Goal: Task Accomplishment & Management: Manage account settings

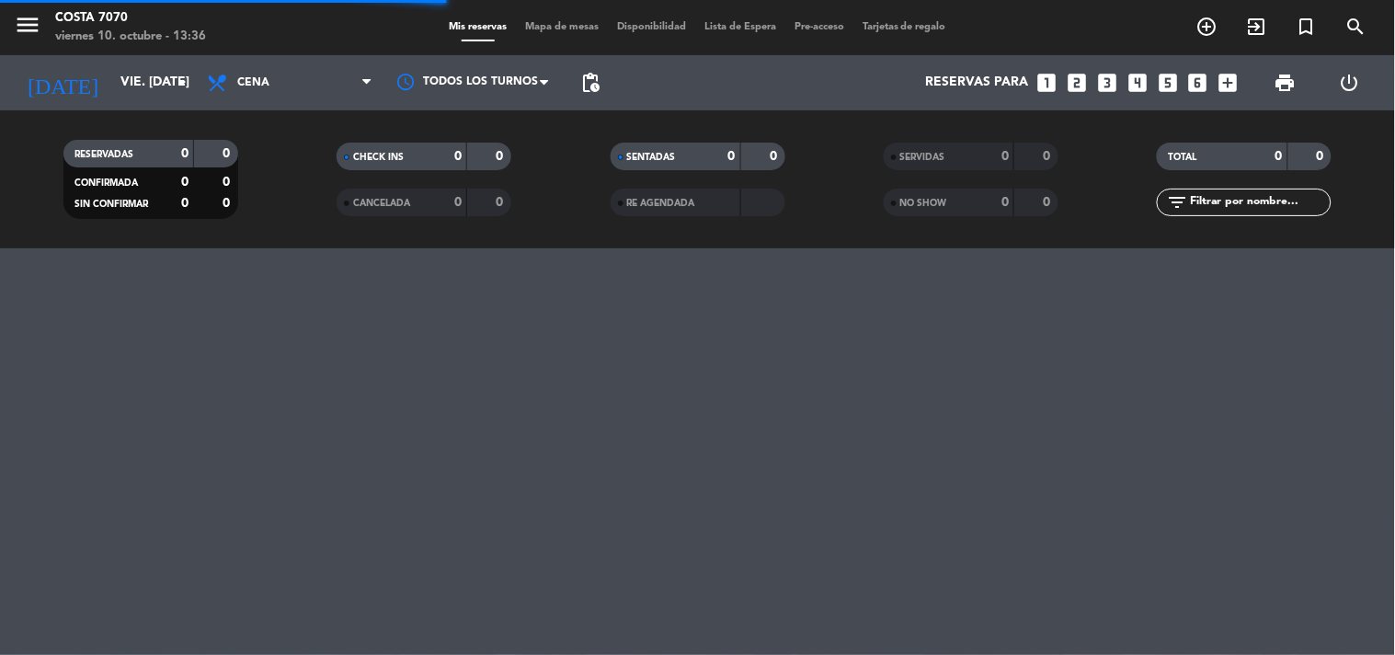
click at [590, 79] on span "pending_actions" at bounding box center [590, 83] width 22 height 22
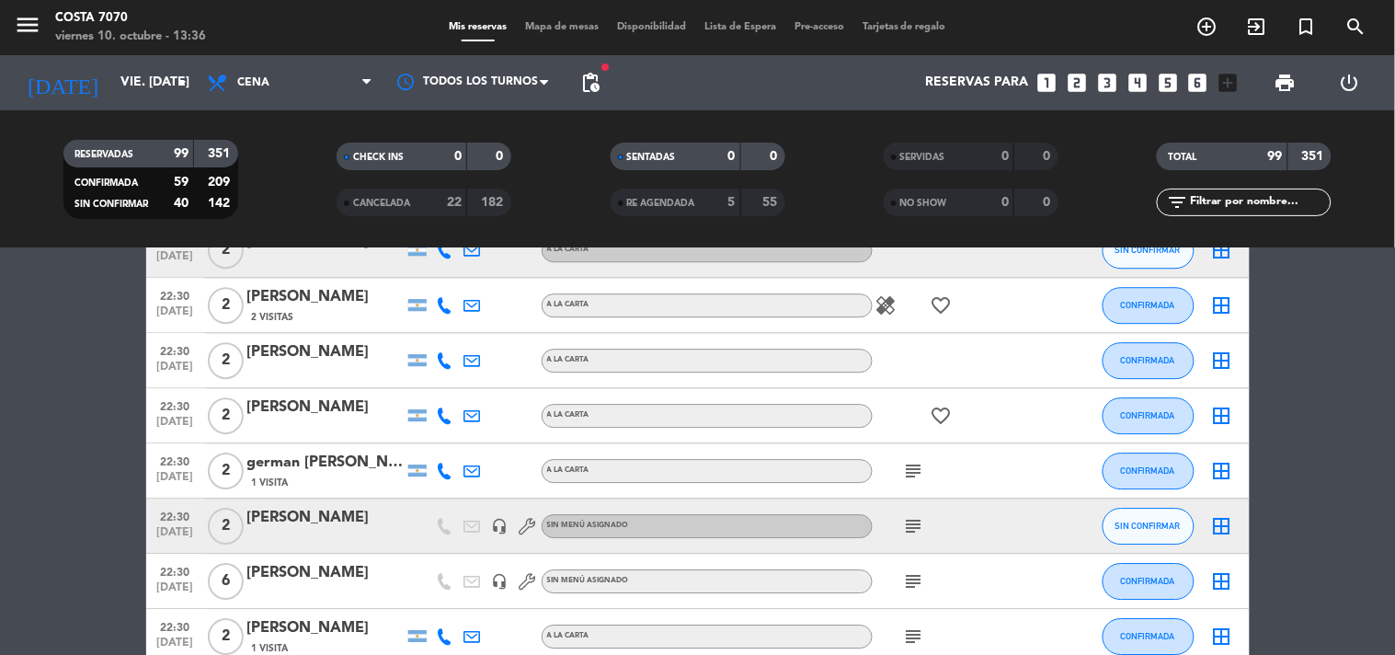
scroll to position [3269, 0]
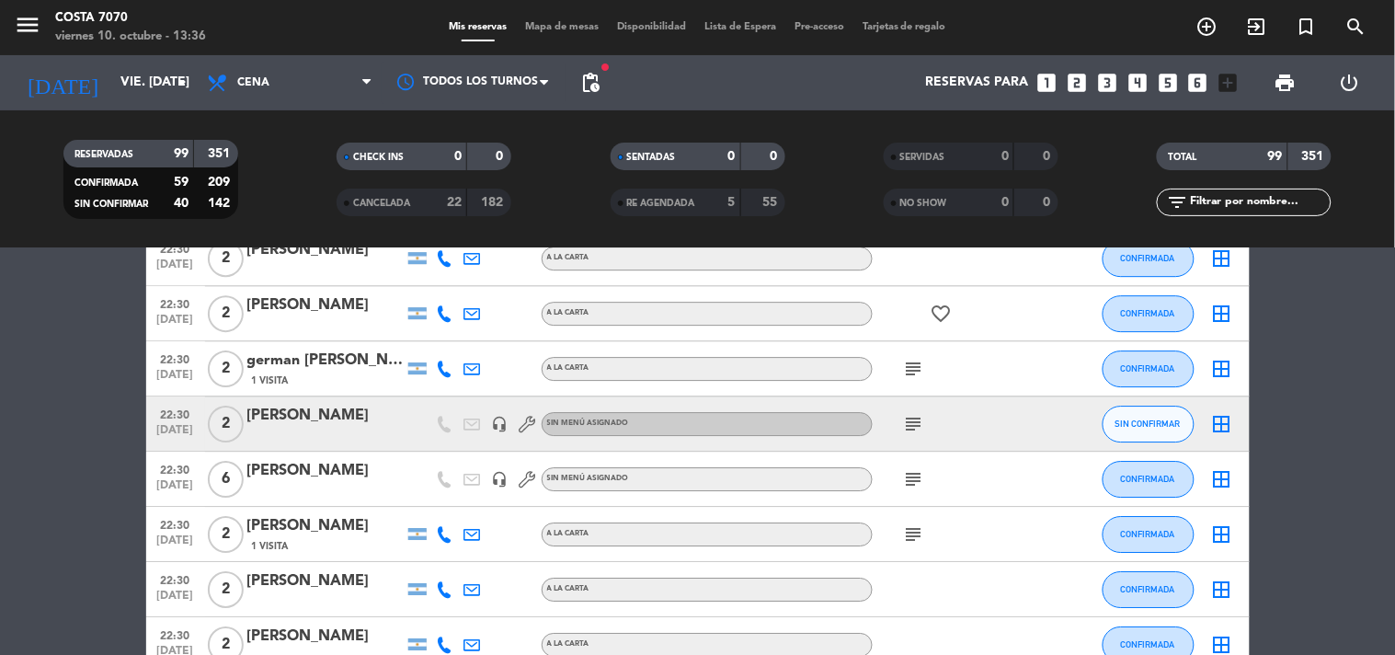
click at [916, 421] on icon "subject" at bounding box center [914, 424] width 22 height 22
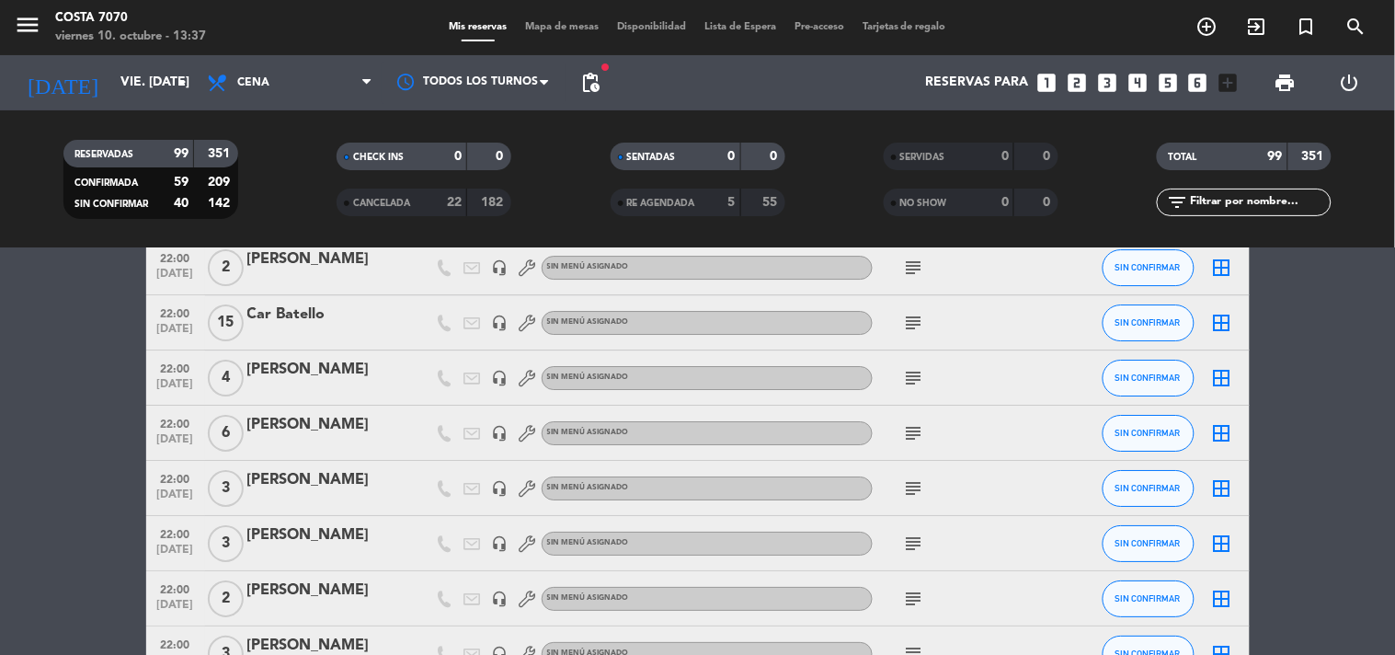
scroll to position [1430, 0]
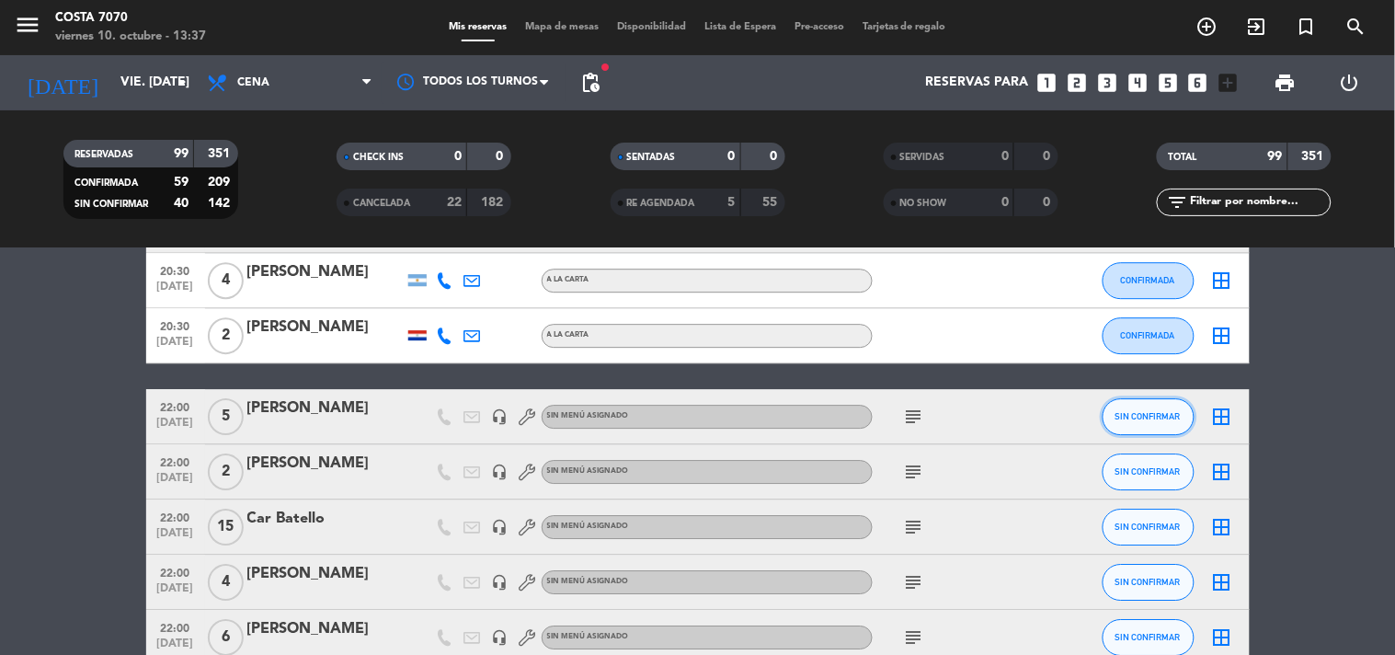
click at [1136, 415] on span "SIN CONFIRMAR" at bounding box center [1147, 416] width 65 height 10
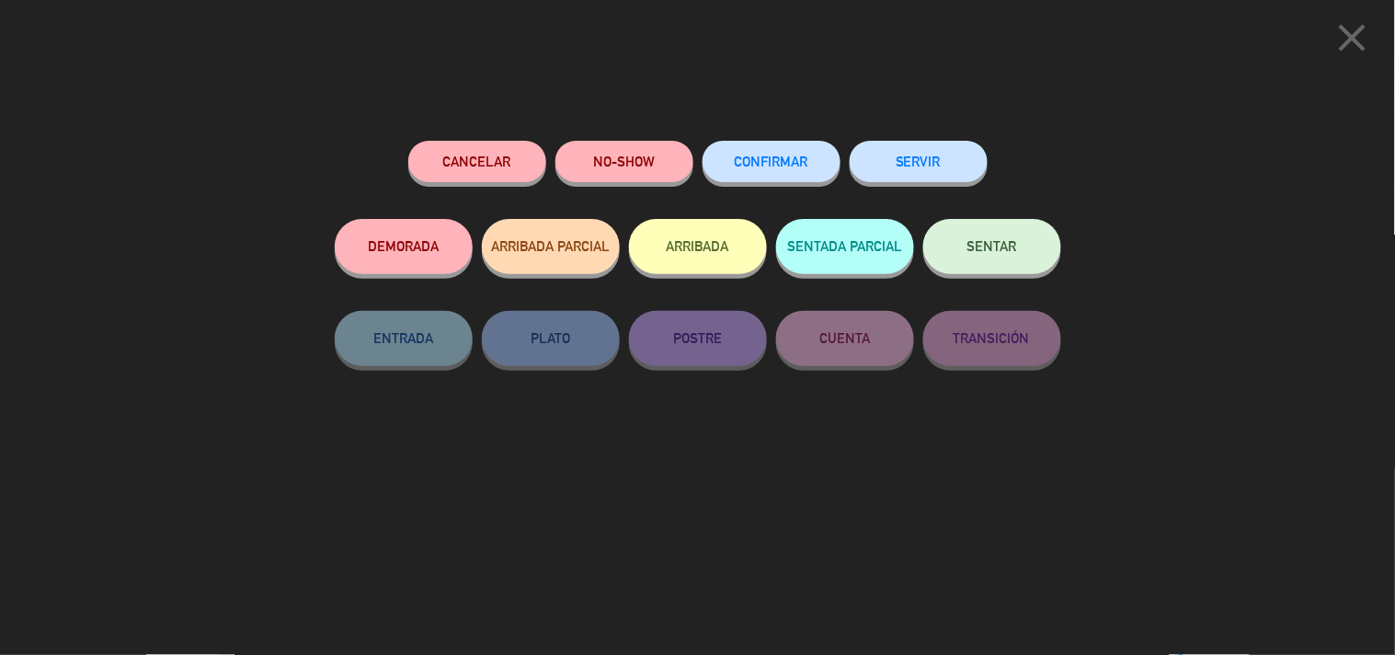
click at [791, 161] on span "CONFIRMAR" at bounding box center [772, 162] width 74 height 16
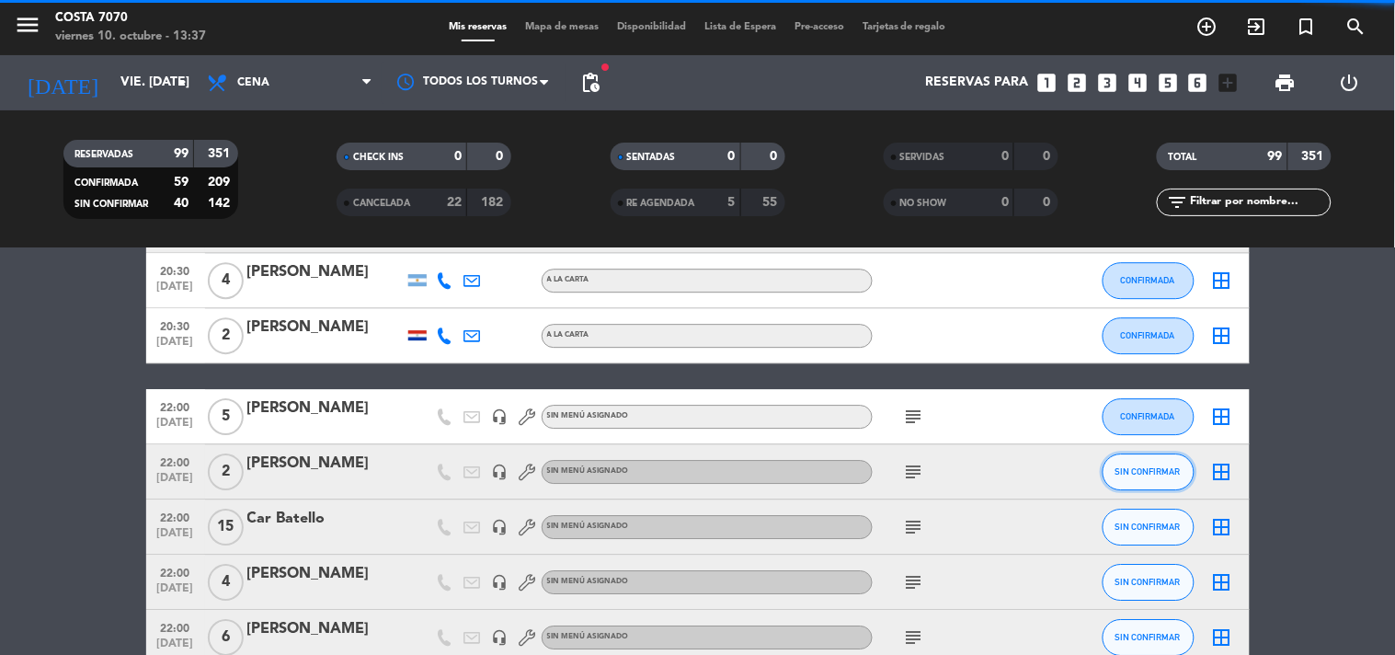
click at [1149, 470] on span "SIN CONFIRMAR" at bounding box center [1147, 471] width 65 height 10
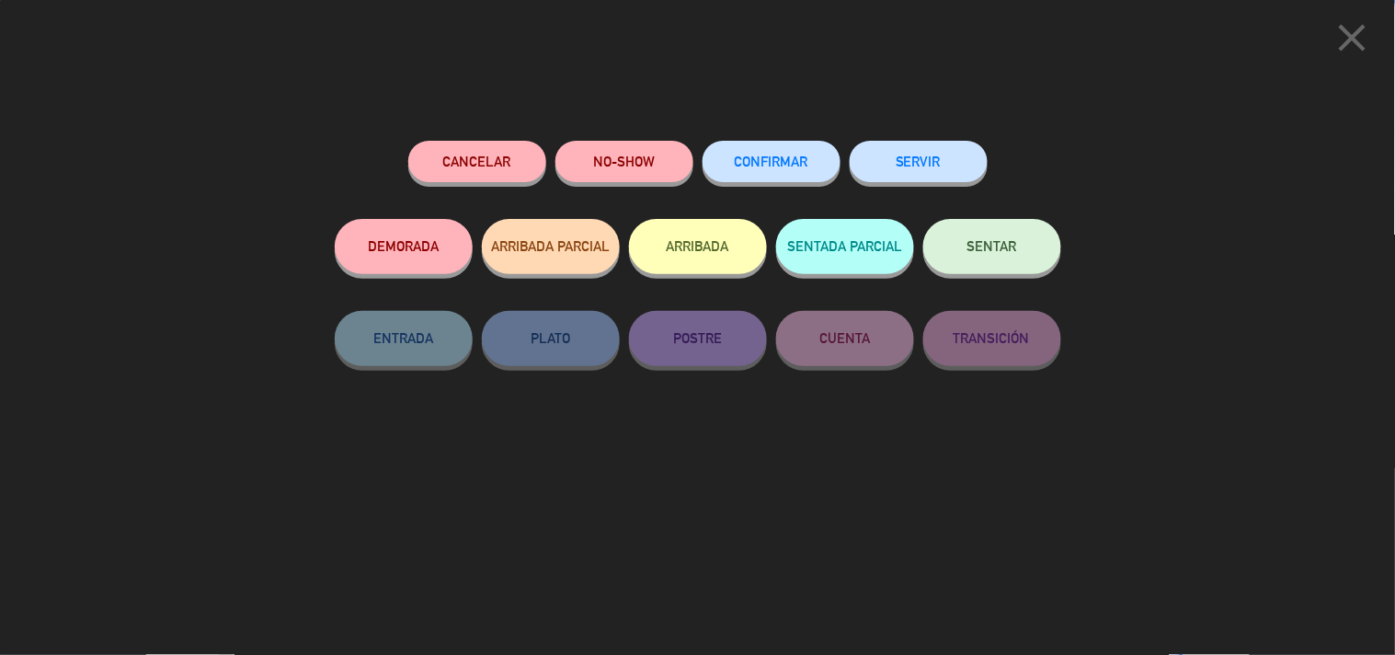
click at [798, 179] on button "CONFIRMAR" at bounding box center [772, 161] width 138 height 41
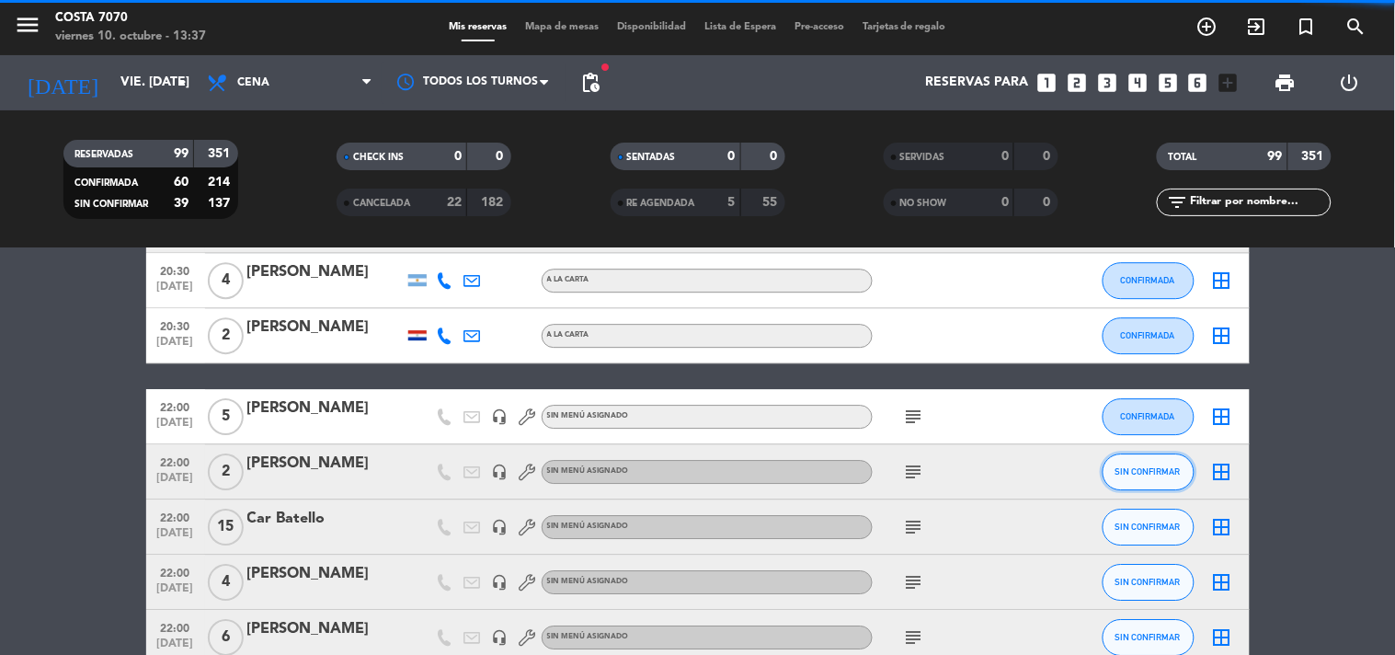
click at [1148, 469] on span "SIN CONFIRMAR" at bounding box center [1147, 471] width 65 height 10
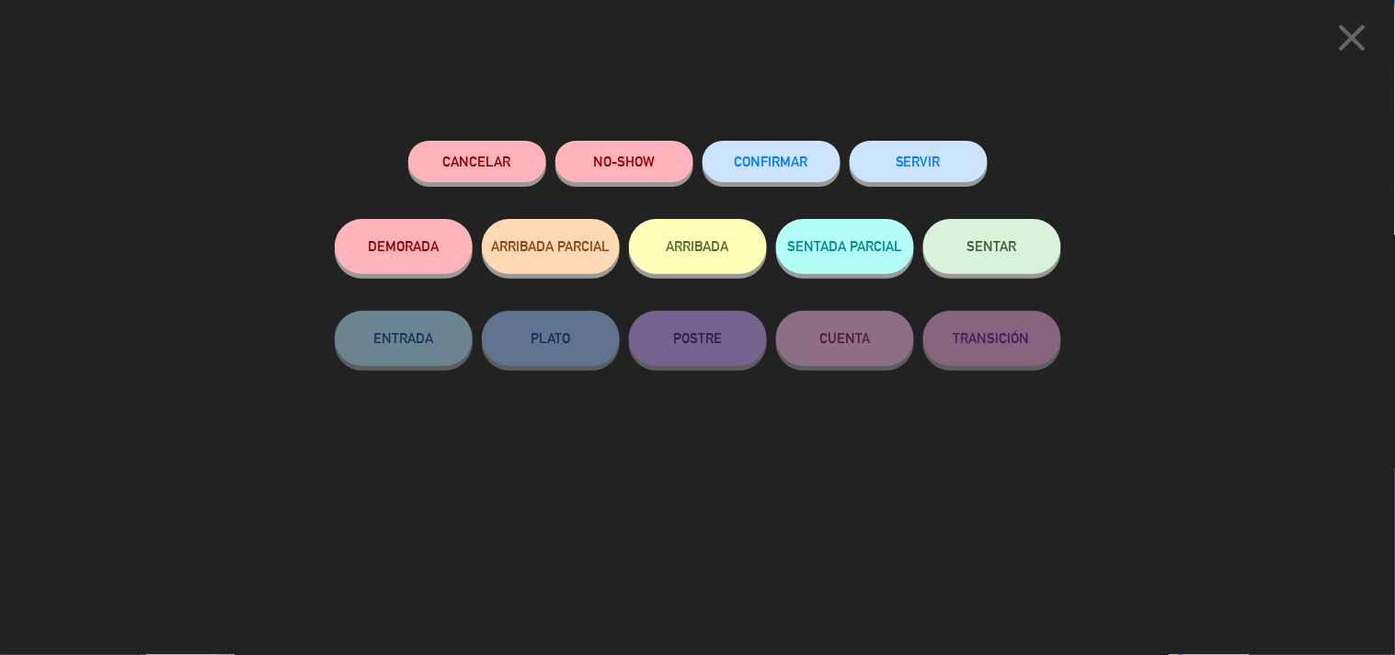
click at [1317, 327] on div "close Cancelar NO-SHOW CONFIRMAR SERVIR DEMORADA ARRIBADA PARCIAL ARRIBADA SENT…" at bounding box center [697, 327] width 1395 height 655
click at [1362, 43] on icon "close" at bounding box center [1353, 38] width 46 height 46
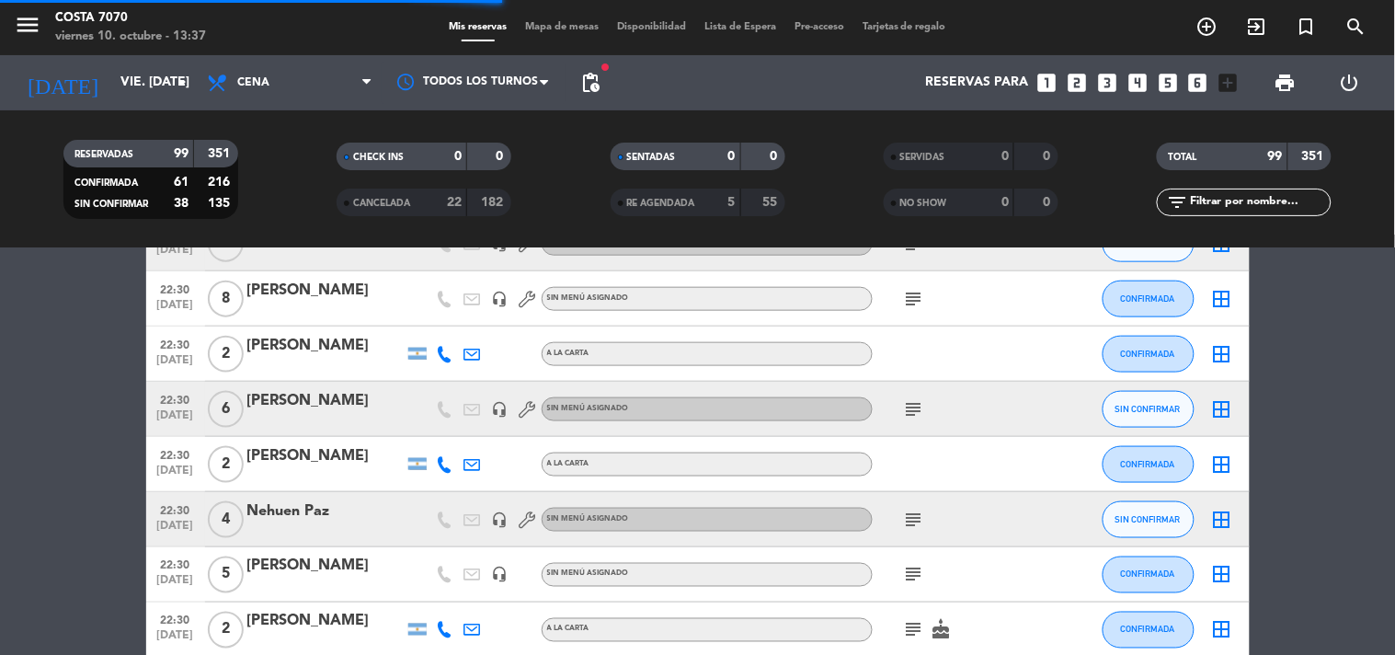
scroll to position [4132, 0]
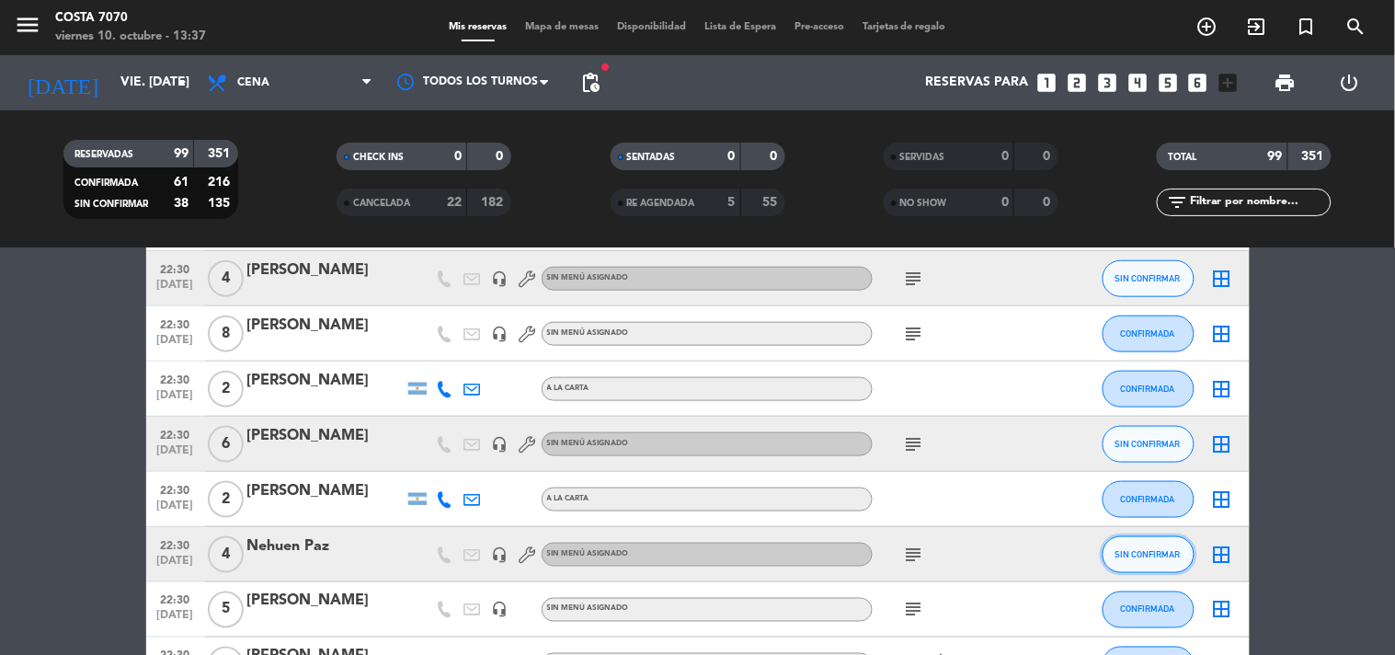
click at [1138, 553] on span "SIN CONFIRMAR" at bounding box center [1147, 554] width 65 height 10
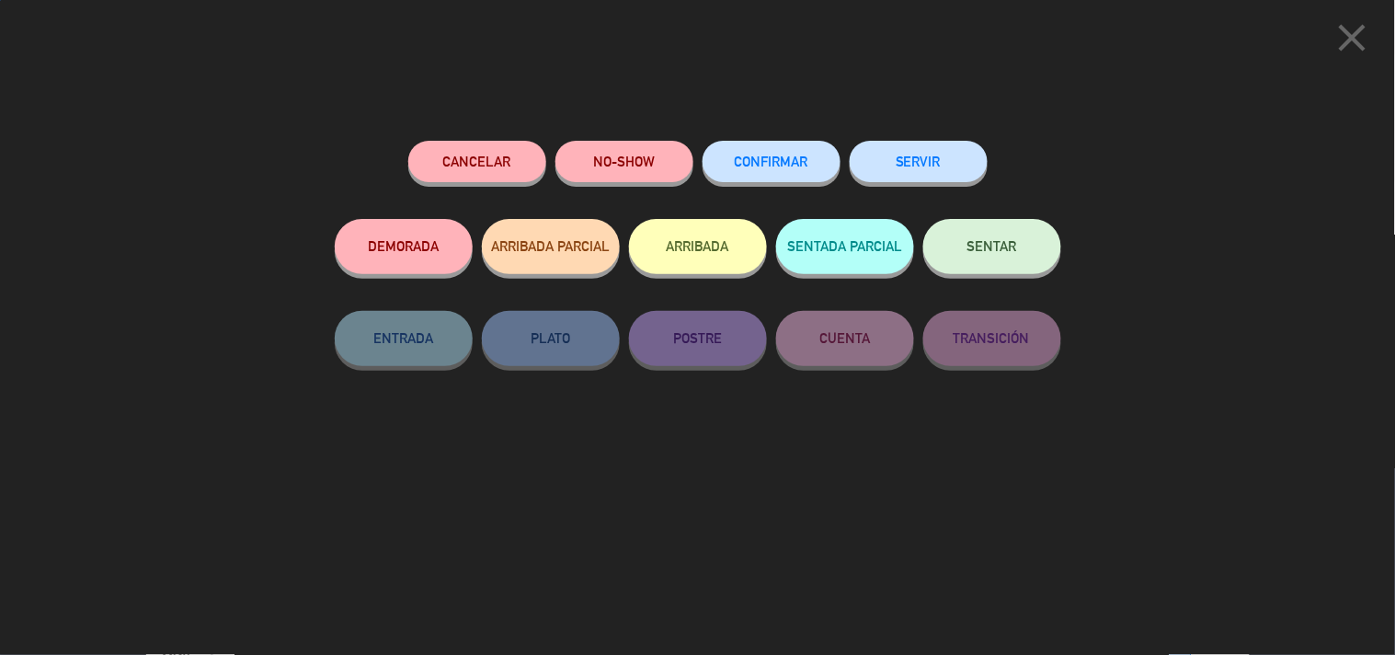
click at [795, 173] on button "CONFIRMAR" at bounding box center [772, 161] width 138 height 41
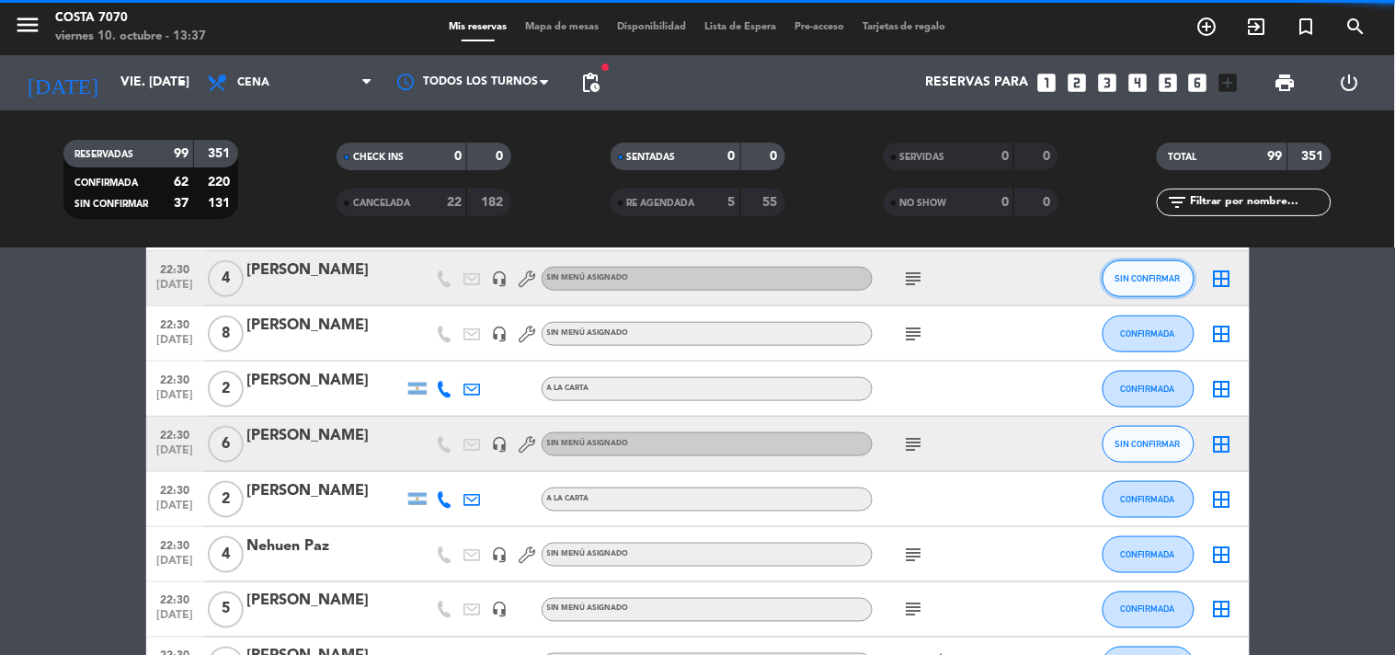
click at [1142, 277] on span "SIN CONFIRMAR" at bounding box center [1147, 278] width 65 height 10
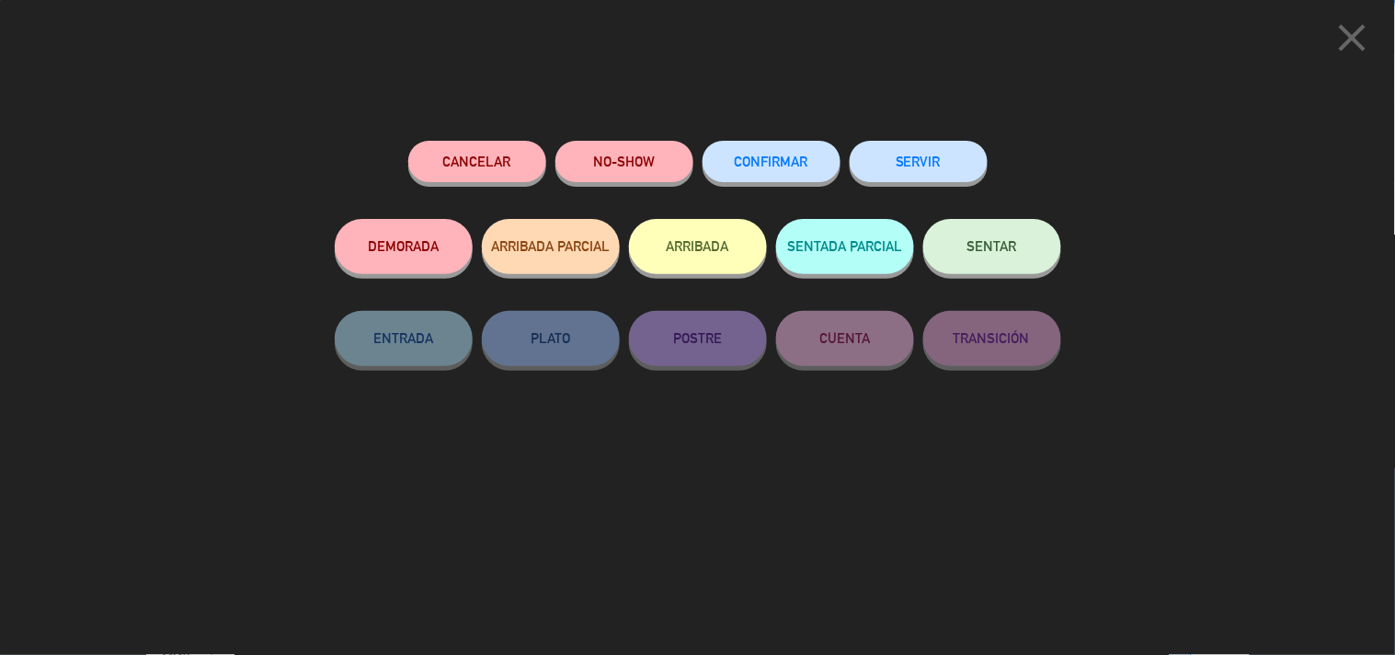
click at [787, 162] on span "CONFIRMAR" at bounding box center [772, 162] width 74 height 16
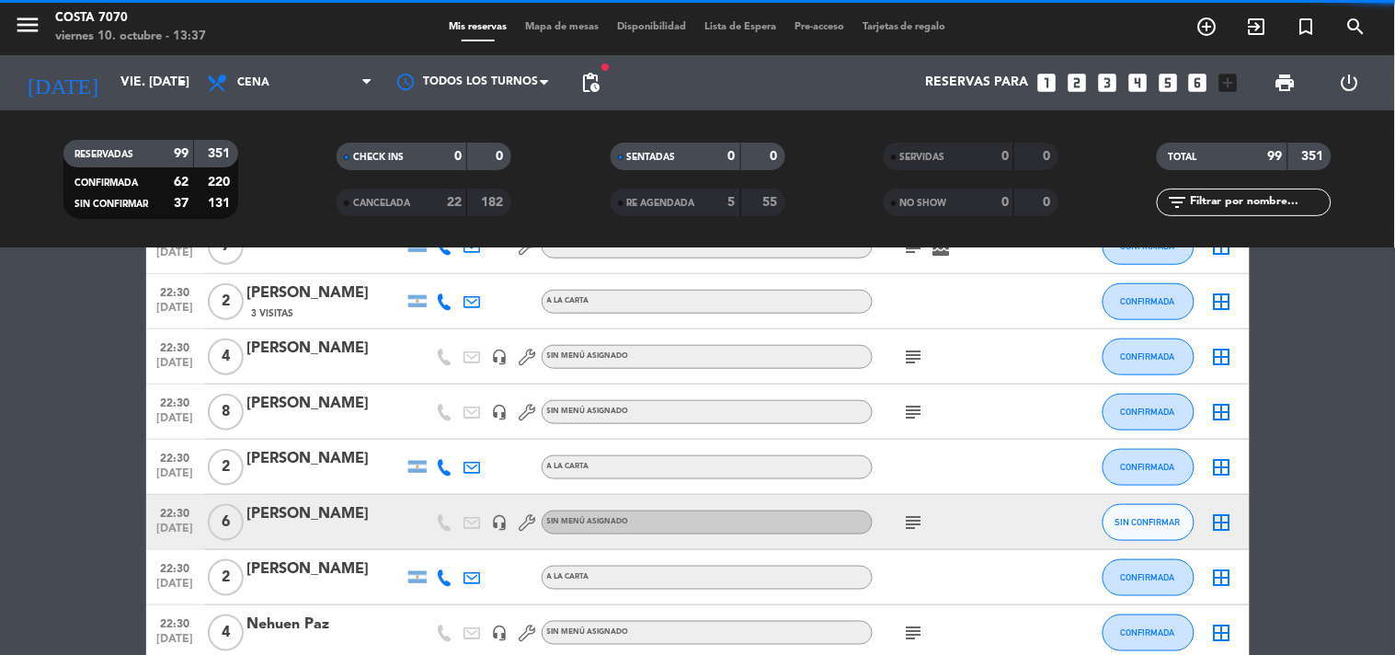
scroll to position [4051, 0]
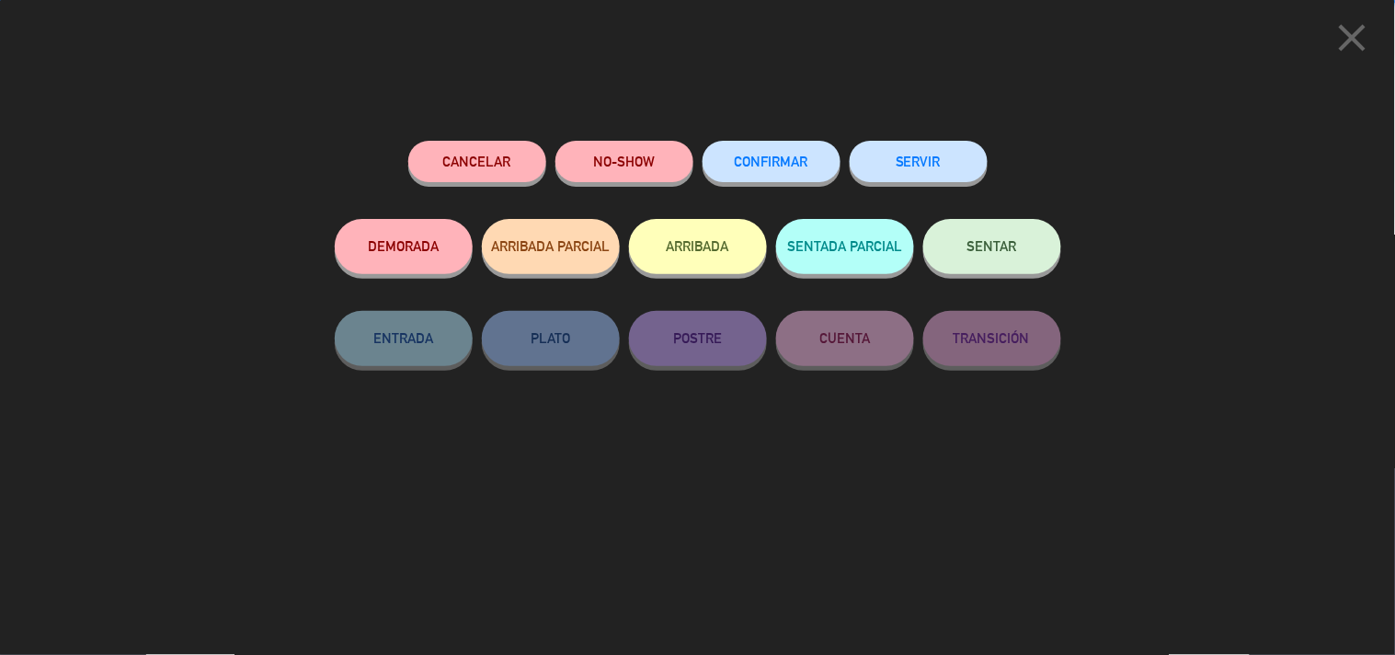
click at [794, 173] on button "CONFIRMAR" at bounding box center [772, 161] width 138 height 41
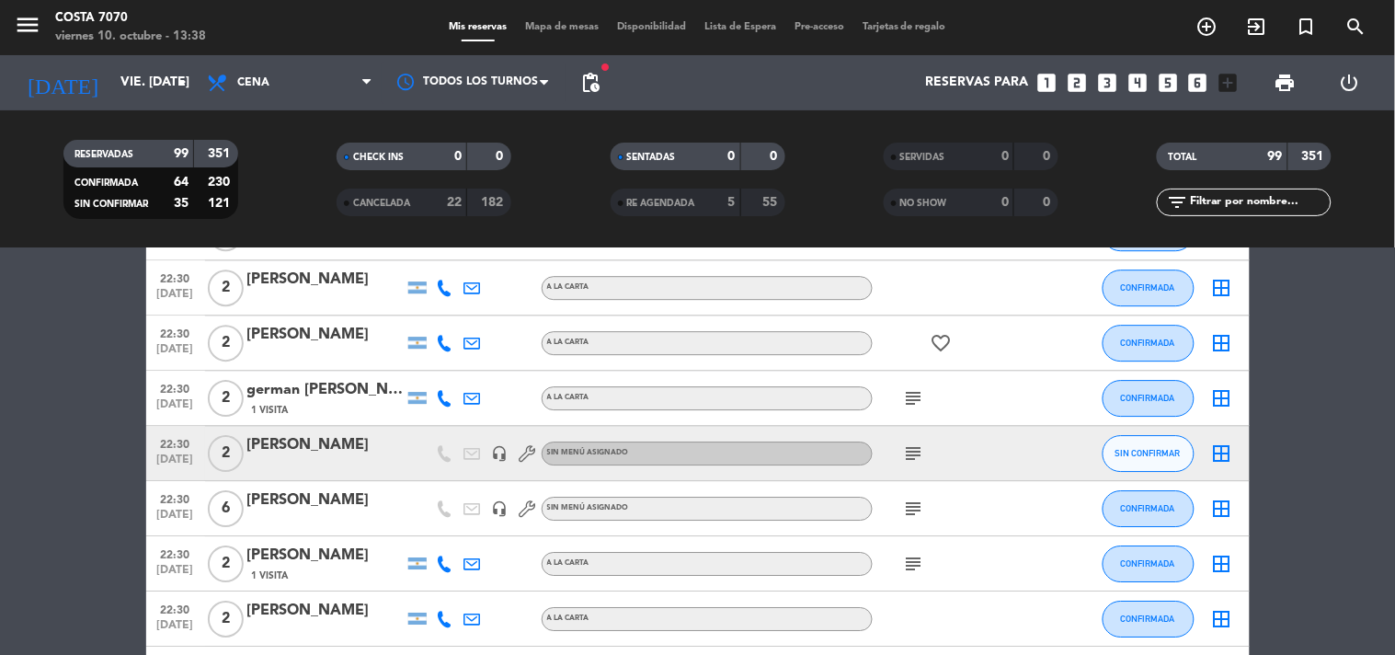
scroll to position [3225, 0]
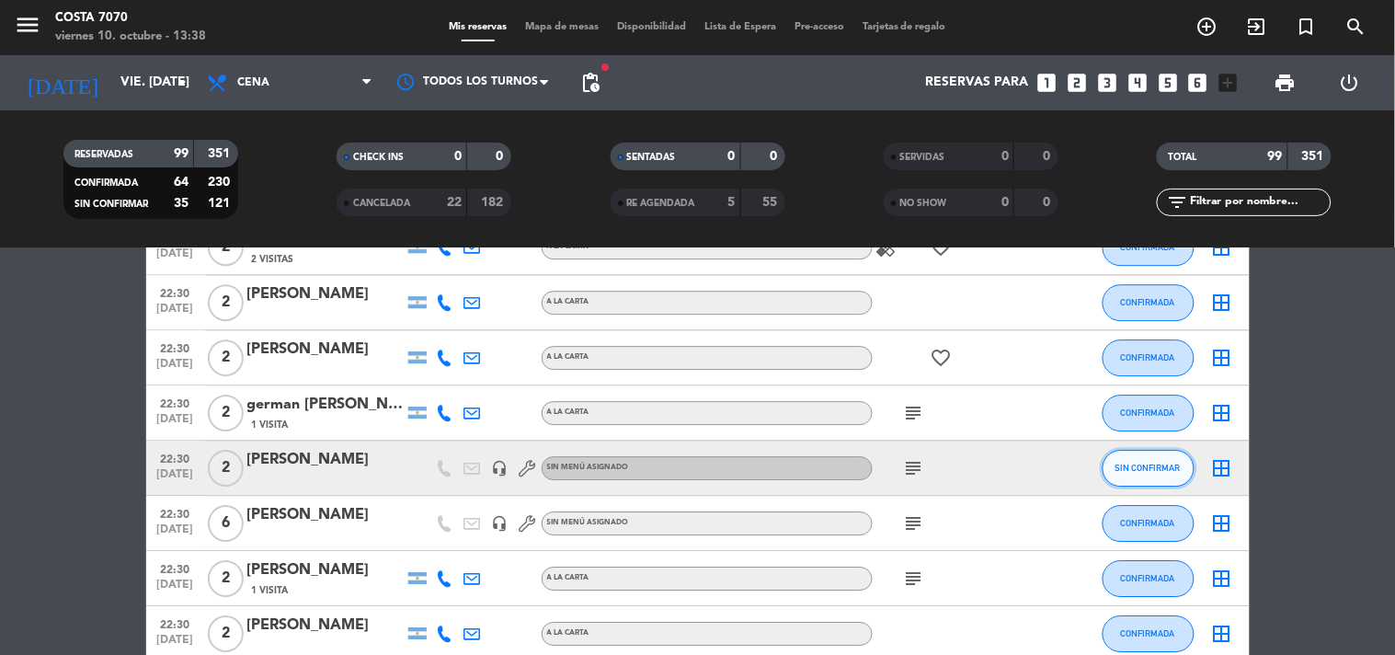
click at [1142, 470] on span "SIN CONFIRMAR" at bounding box center [1147, 468] width 65 height 10
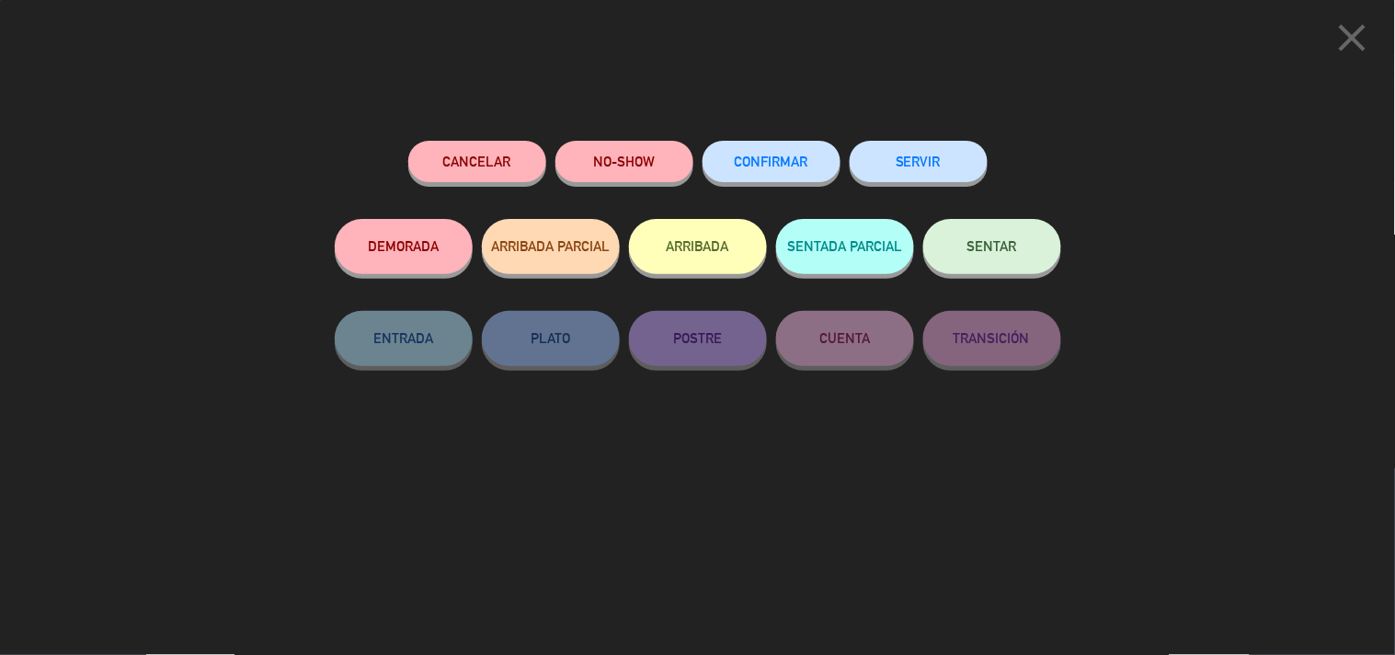
click at [796, 173] on button "CONFIRMAR" at bounding box center [772, 161] width 138 height 41
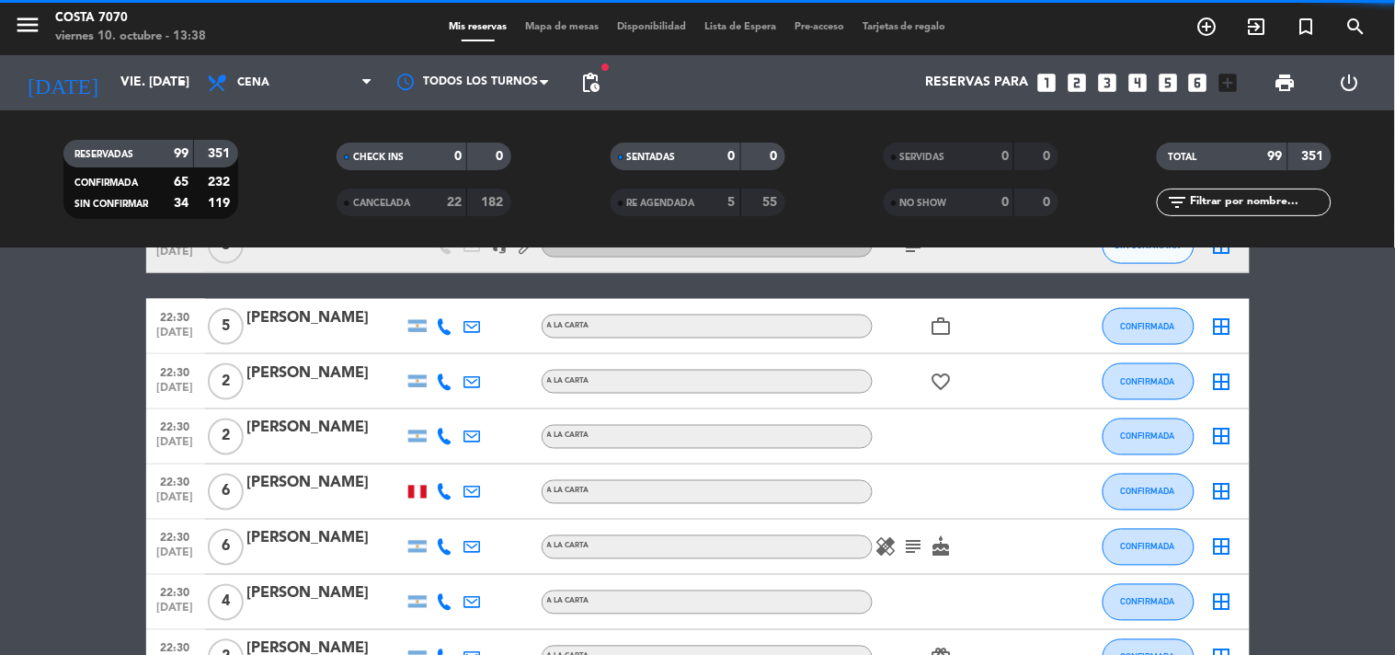
scroll to position [2333, 0]
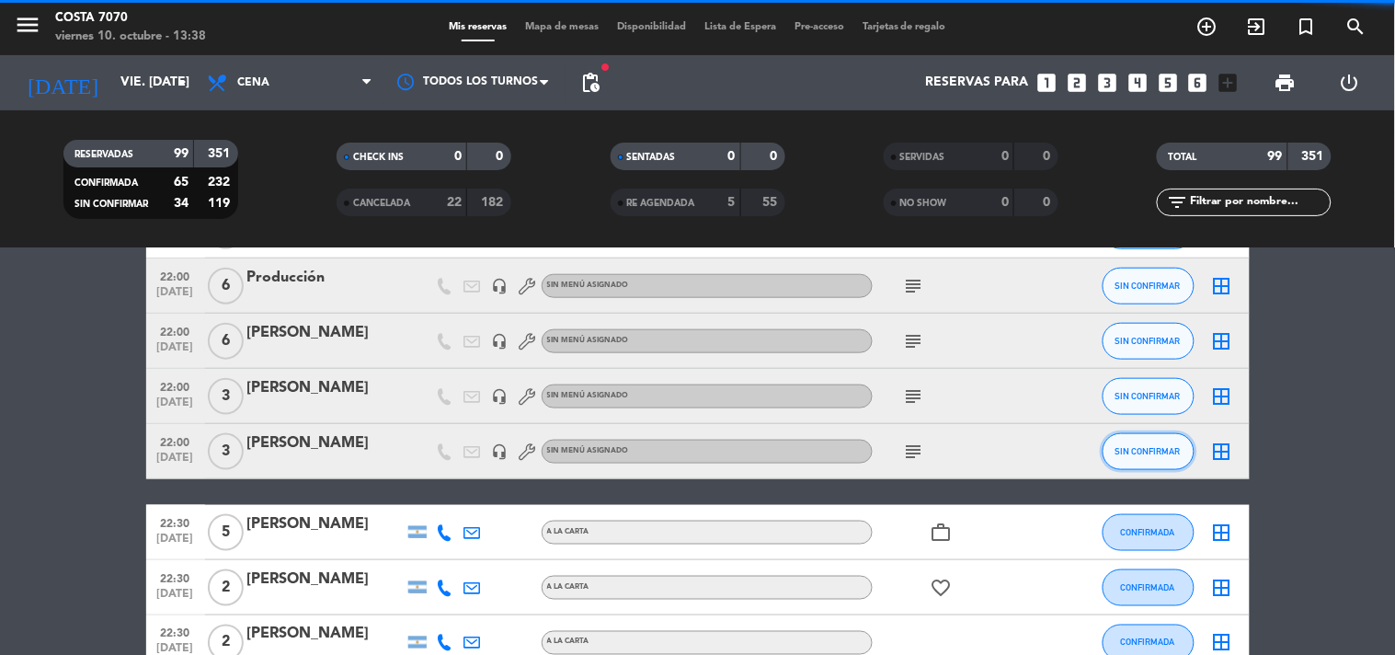
click at [1140, 448] on span "SIN CONFIRMAR" at bounding box center [1147, 451] width 65 height 10
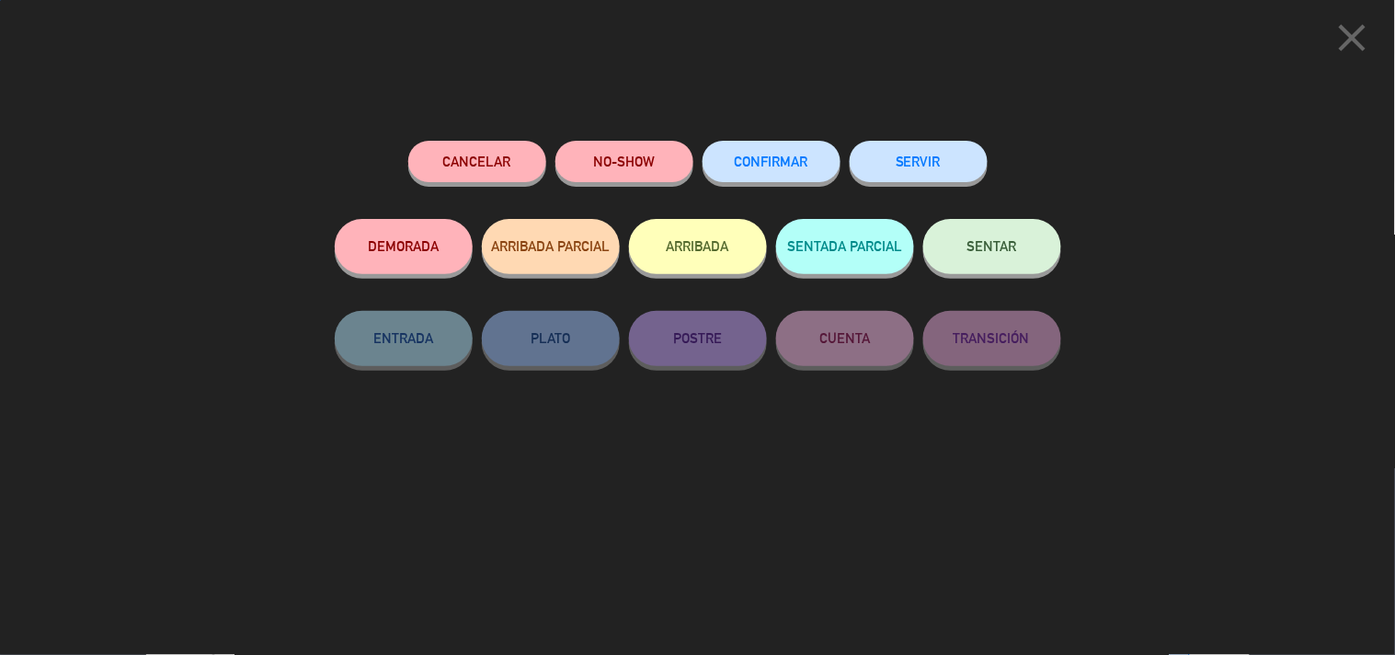
click at [797, 179] on button "CONFIRMAR" at bounding box center [772, 161] width 138 height 41
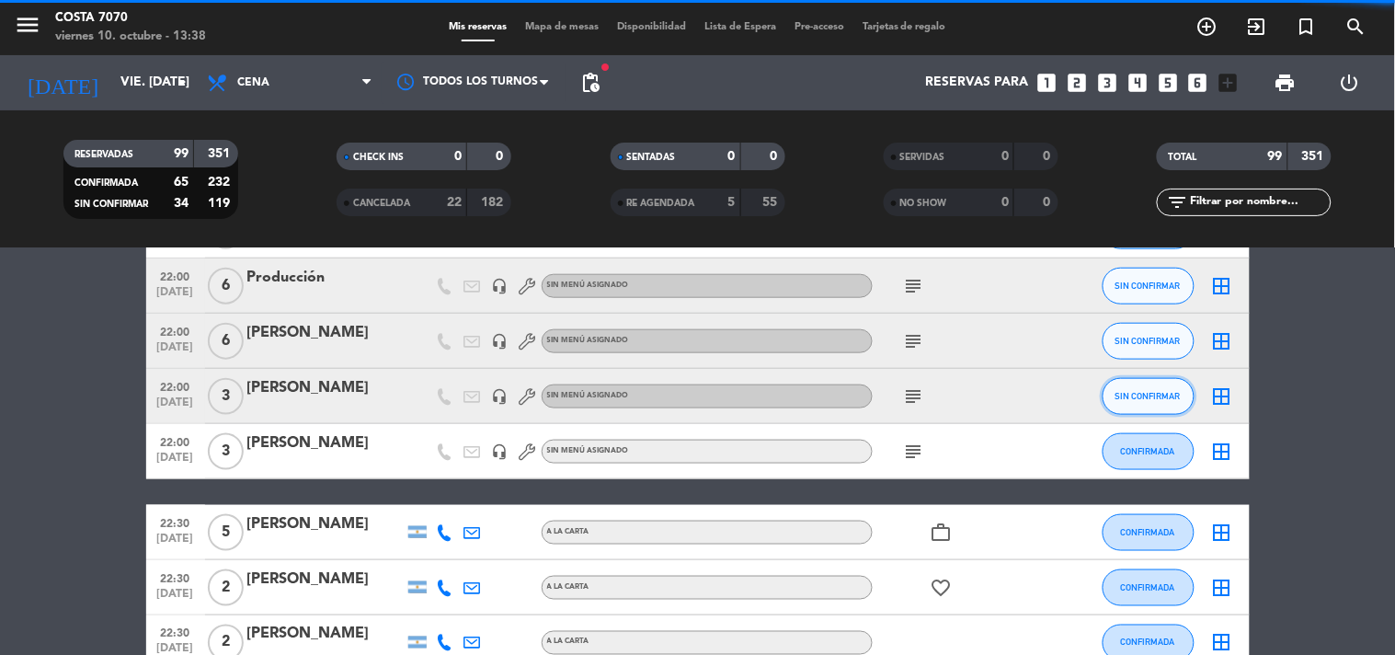
click at [1142, 395] on span "SIN CONFIRMAR" at bounding box center [1147, 396] width 65 height 10
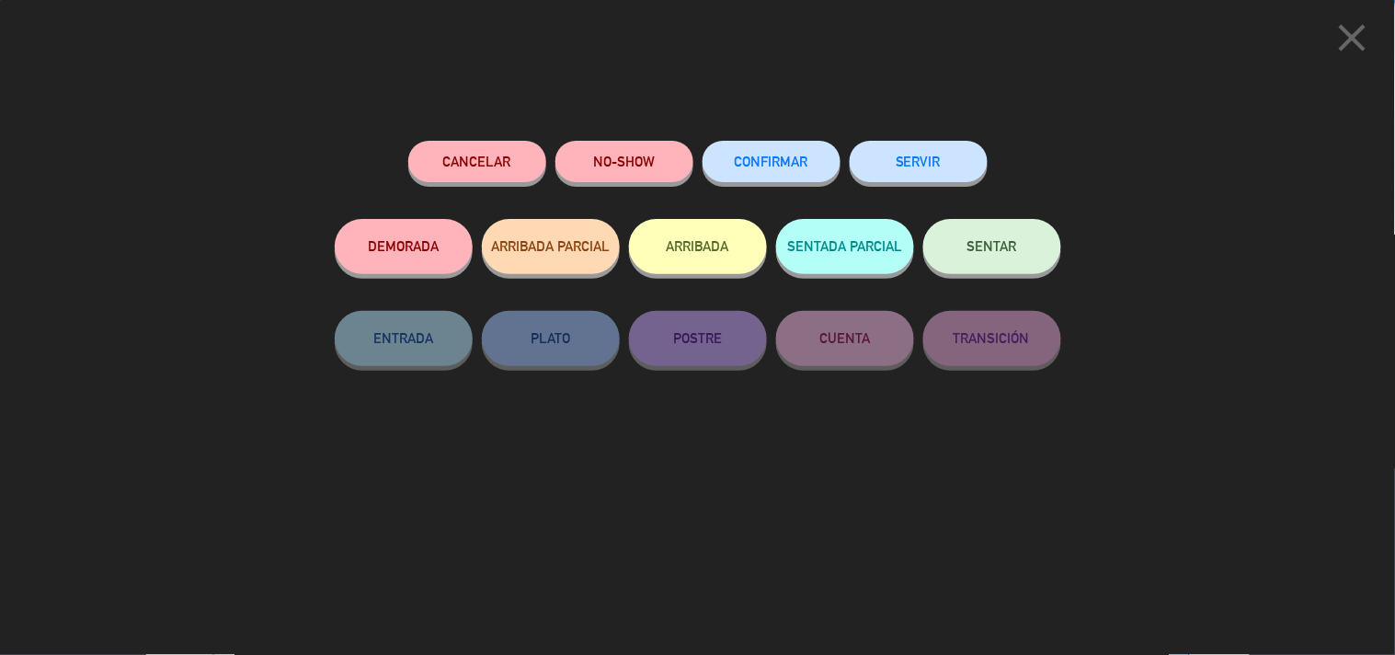
click at [776, 166] on span "CONFIRMAR" at bounding box center [772, 162] width 74 height 16
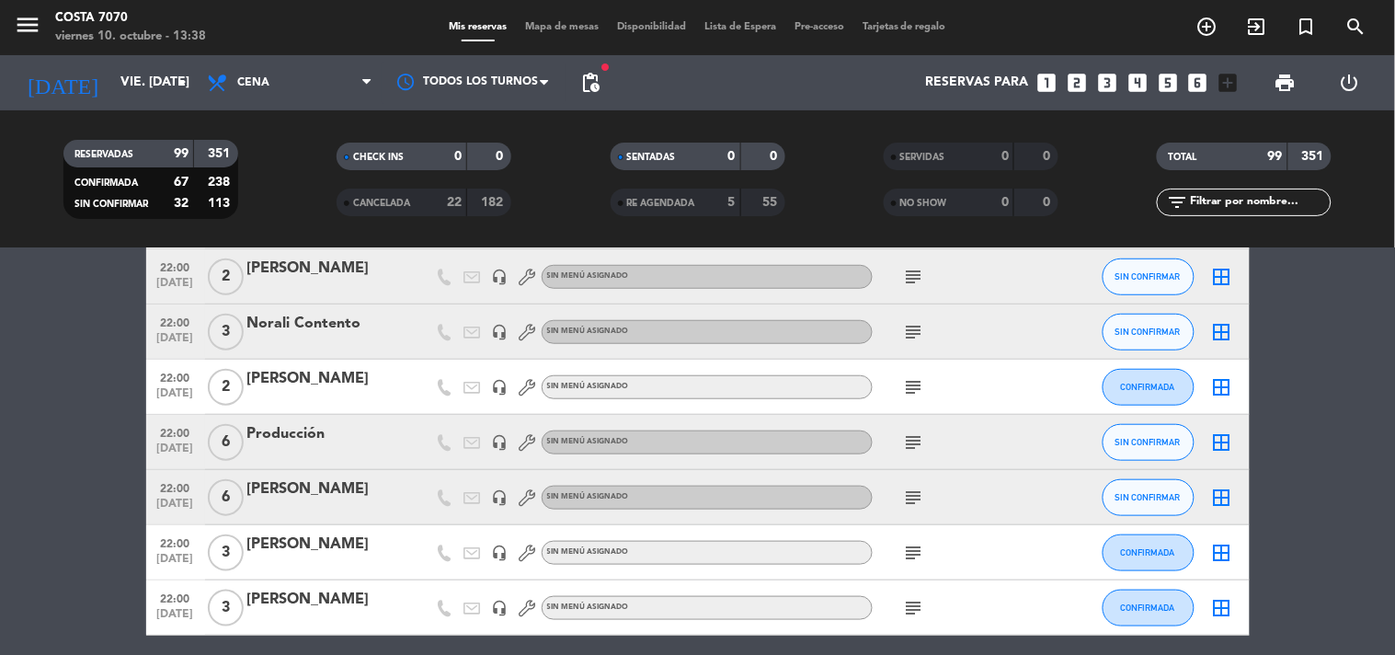
scroll to position [2162, 0]
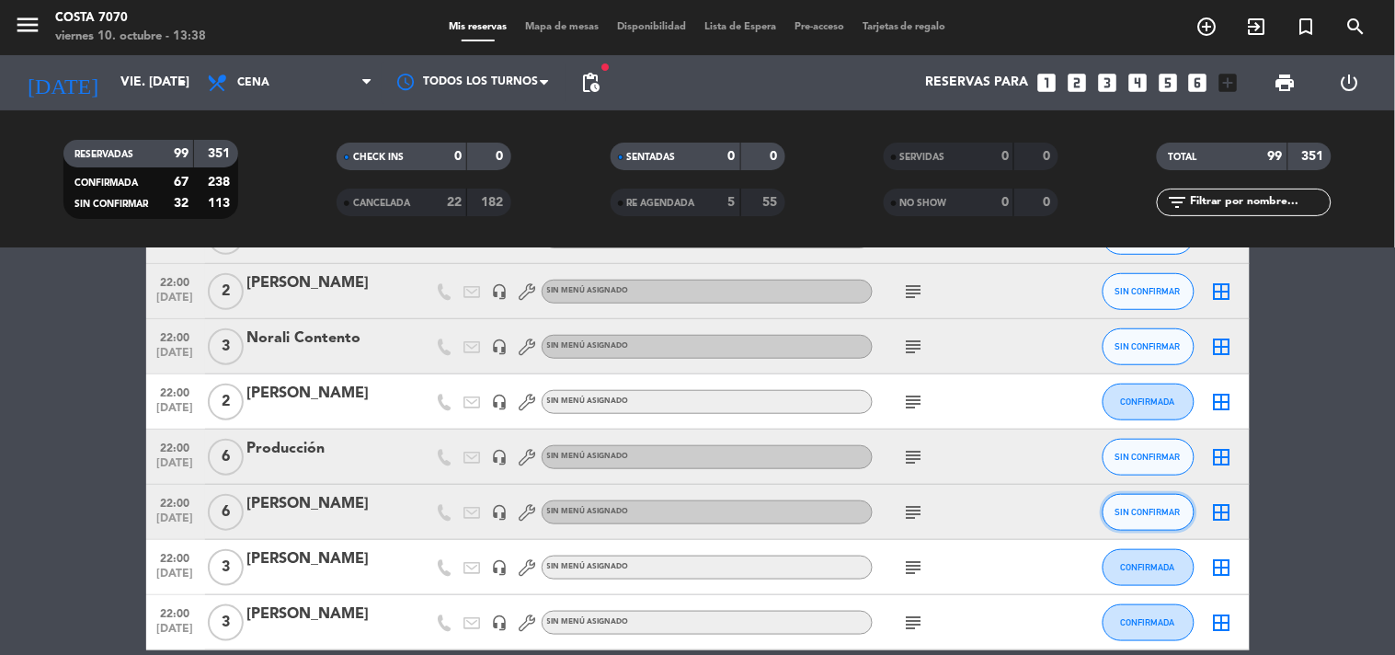
click at [1152, 509] on span "SIN CONFIRMAR" at bounding box center [1147, 512] width 65 height 10
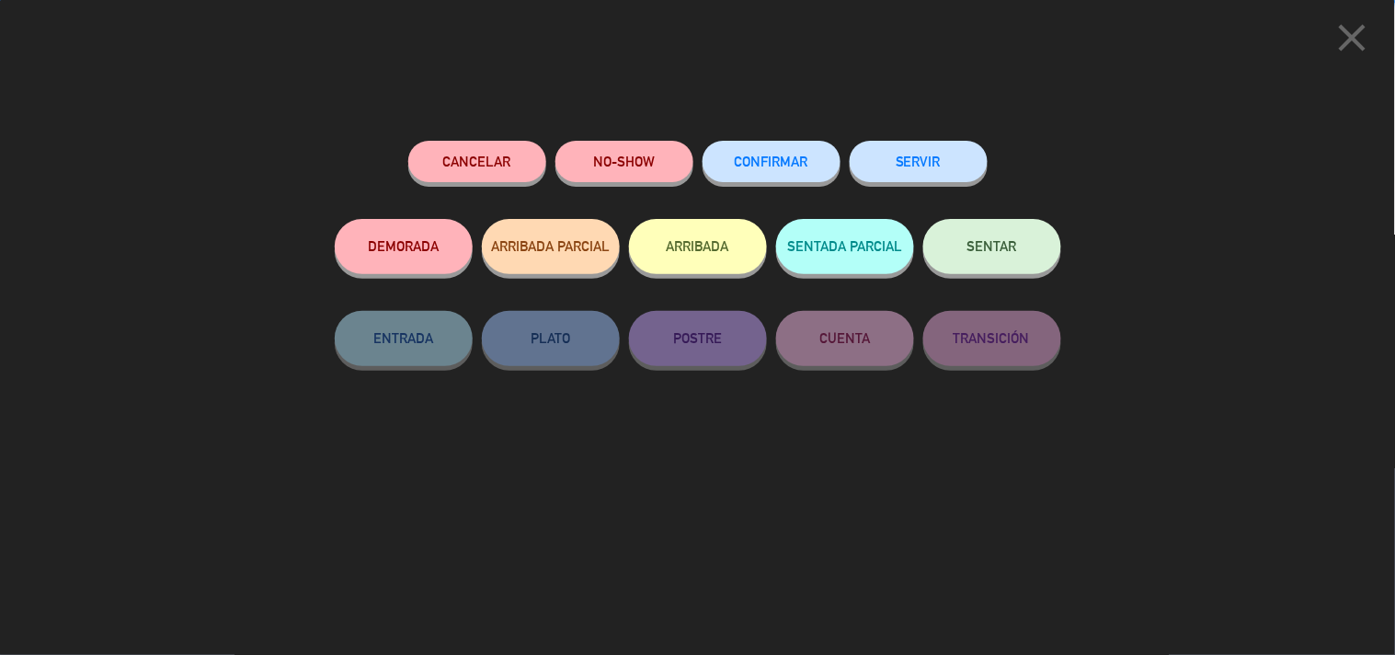
click at [802, 154] on span "CONFIRMAR" at bounding box center [772, 162] width 74 height 16
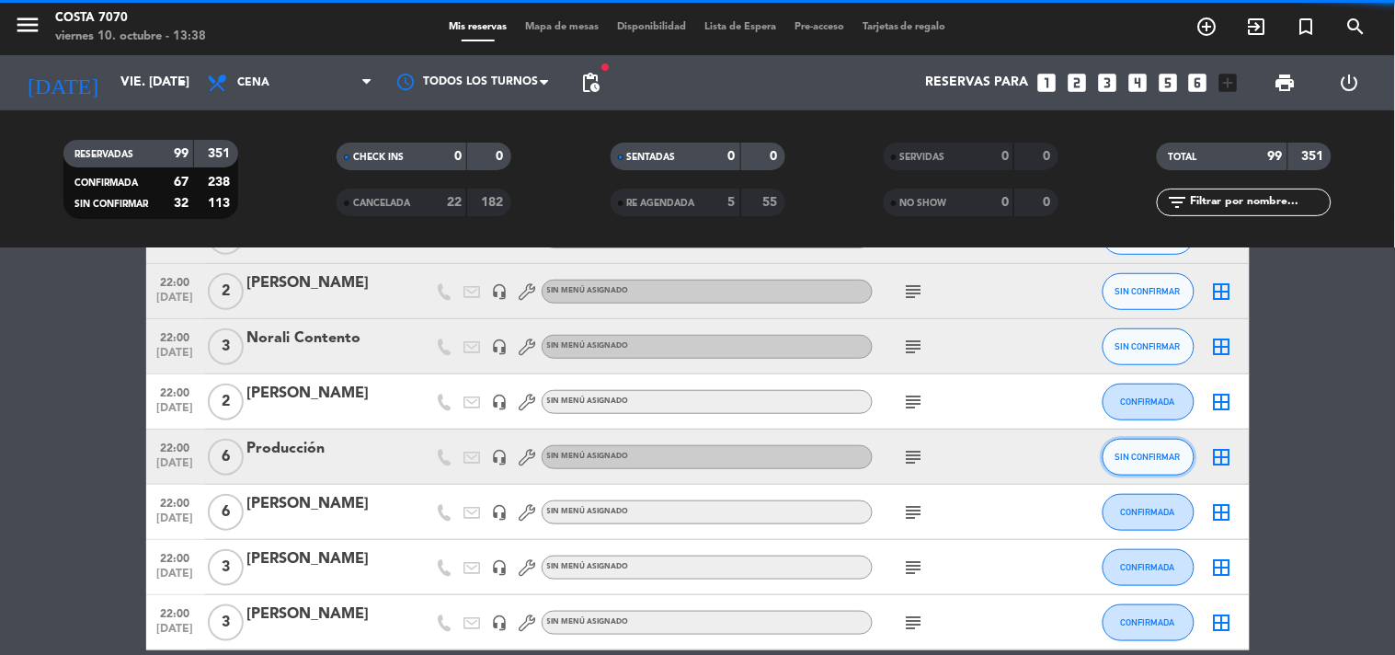
click at [1142, 469] on button "SIN CONFIRMAR" at bounding box center [1149, 457] width 92 height 37
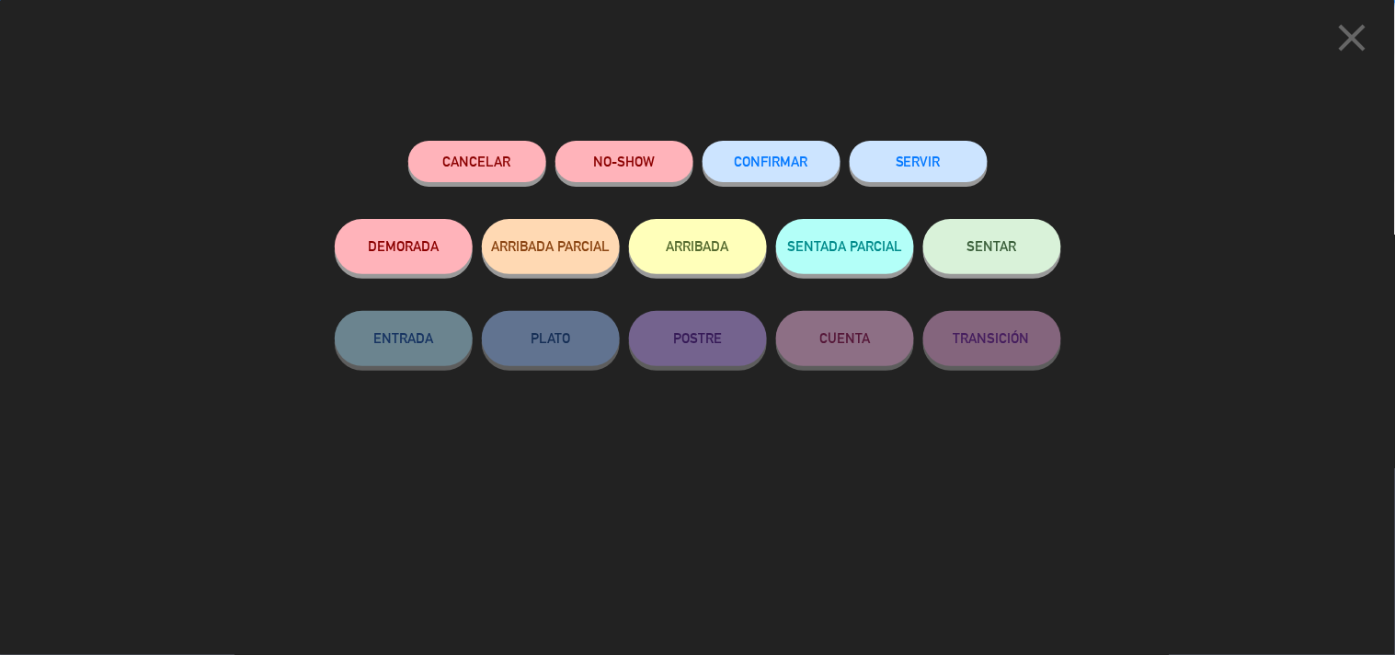
click at [792, 173] on button "CONFIRMAR" at bounding box center [772, 161] width 138 height 41
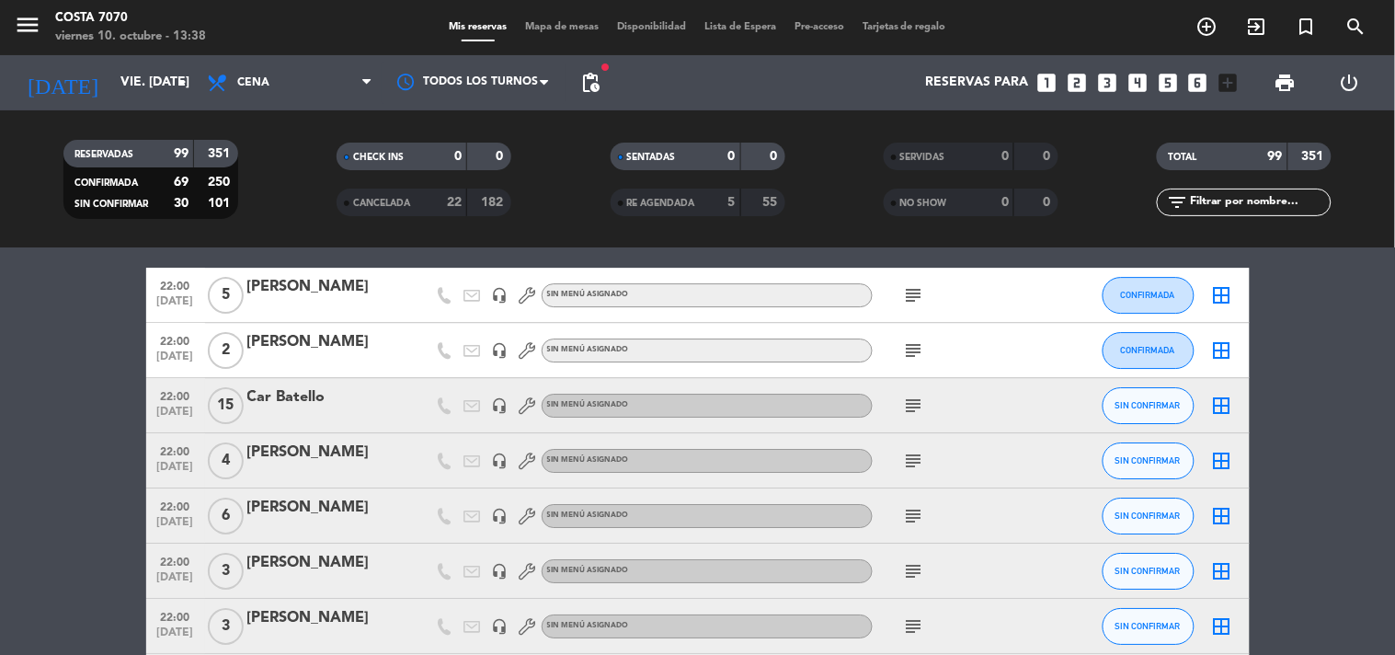
scroll to position [1550, 0]
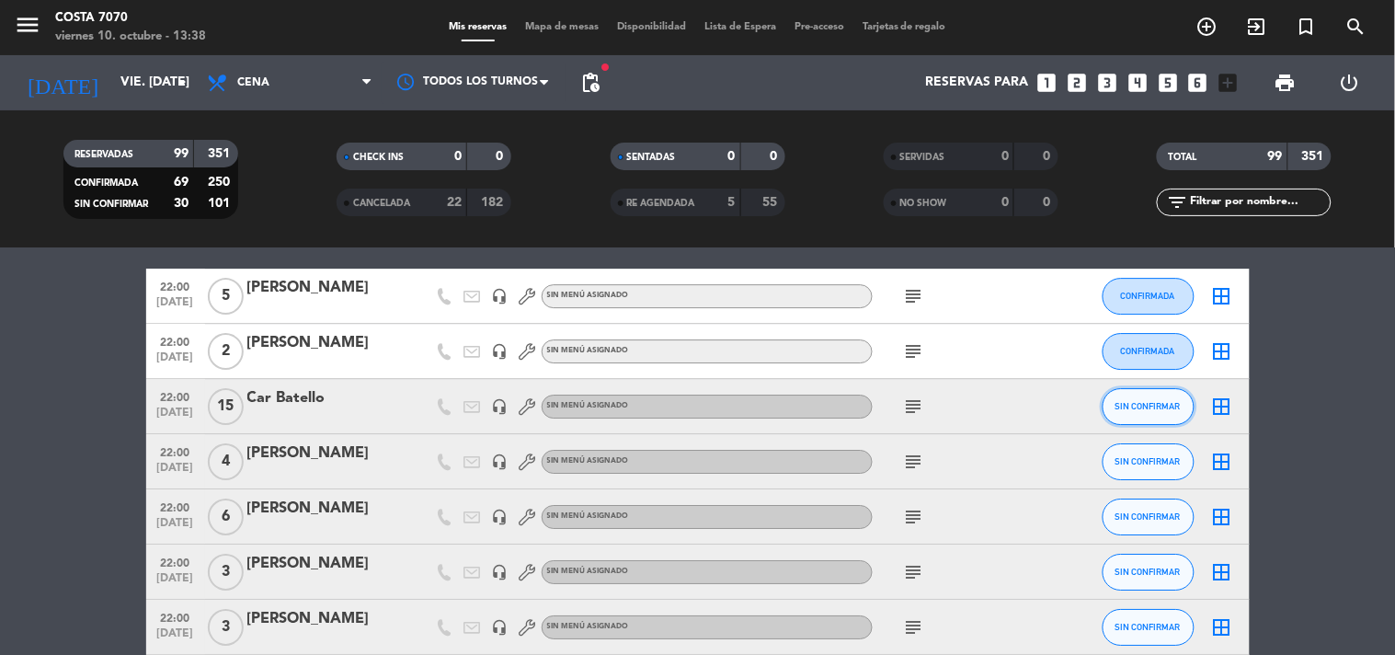
click at [1163, 401] on span "SIN CONFIRMAR" at bounding box center [1147, 406] width 65 height 10
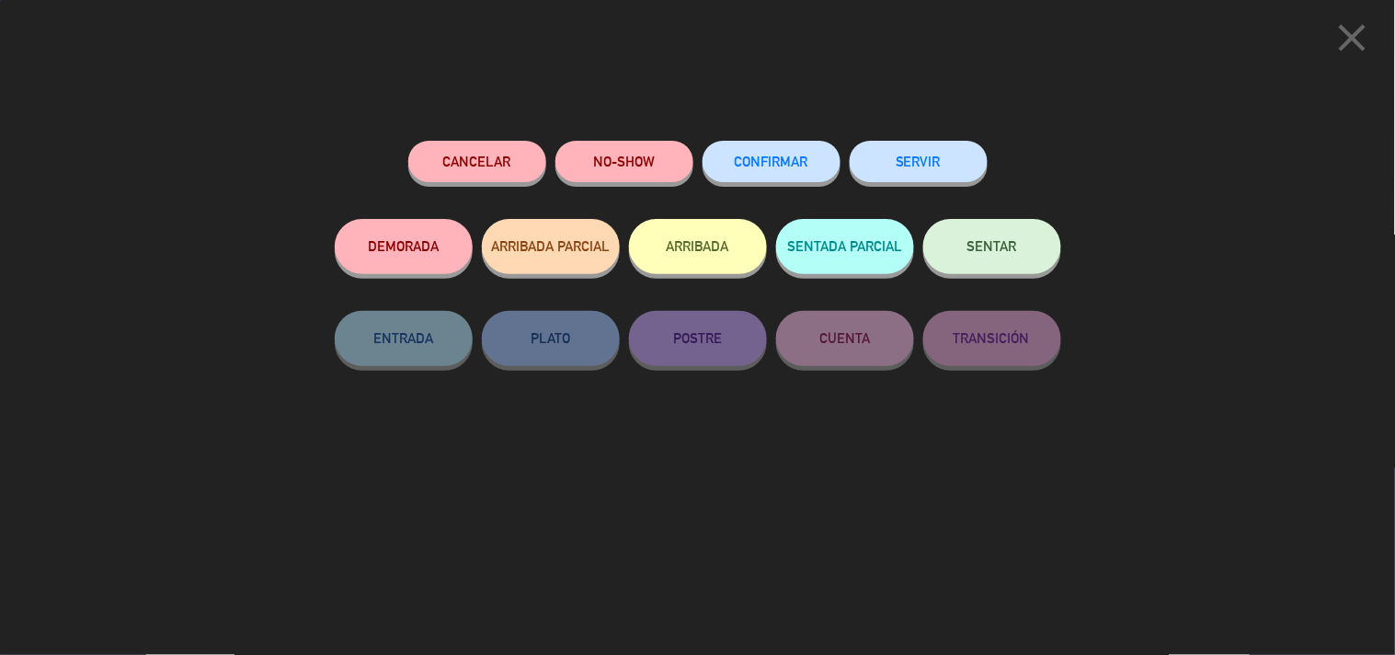
click at [811, 173] on button "CONFIRMAR" at bounding box center [772, 161] width 138 height 41
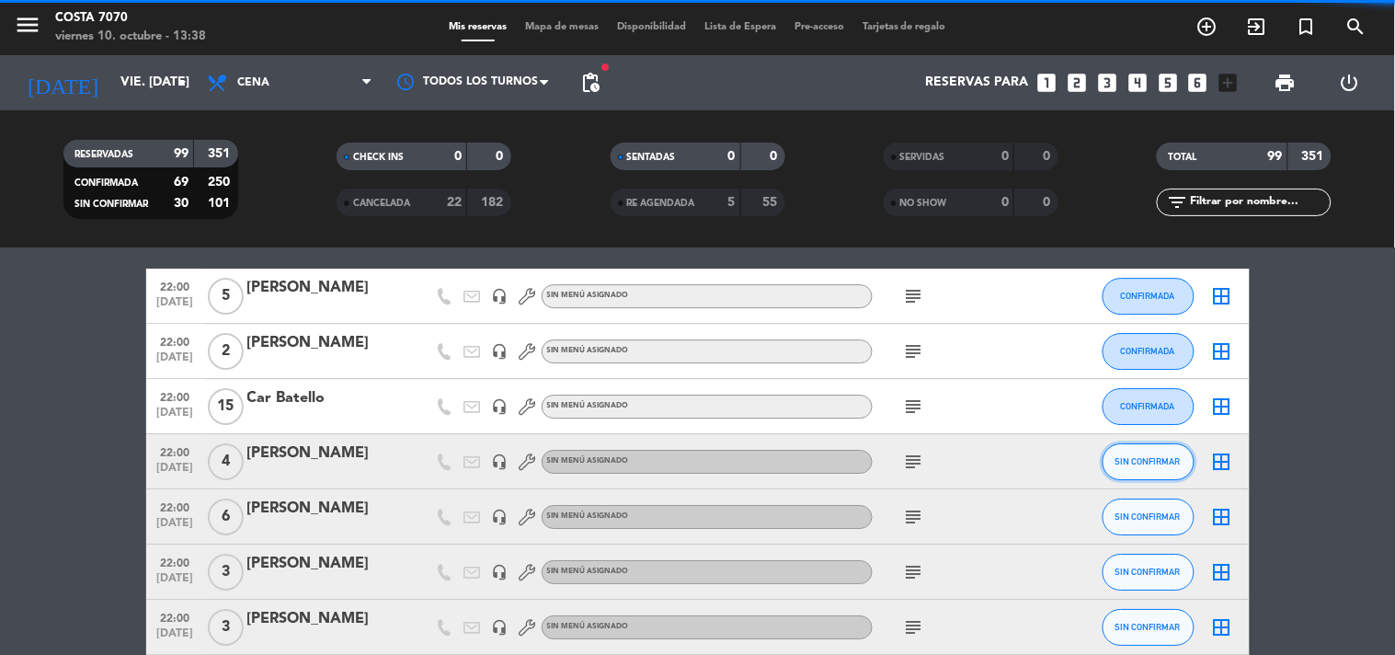
click at [1150, 462] on span "SIN CONFIRMAR" at bounding box center [1147, 461] width 65 height 10
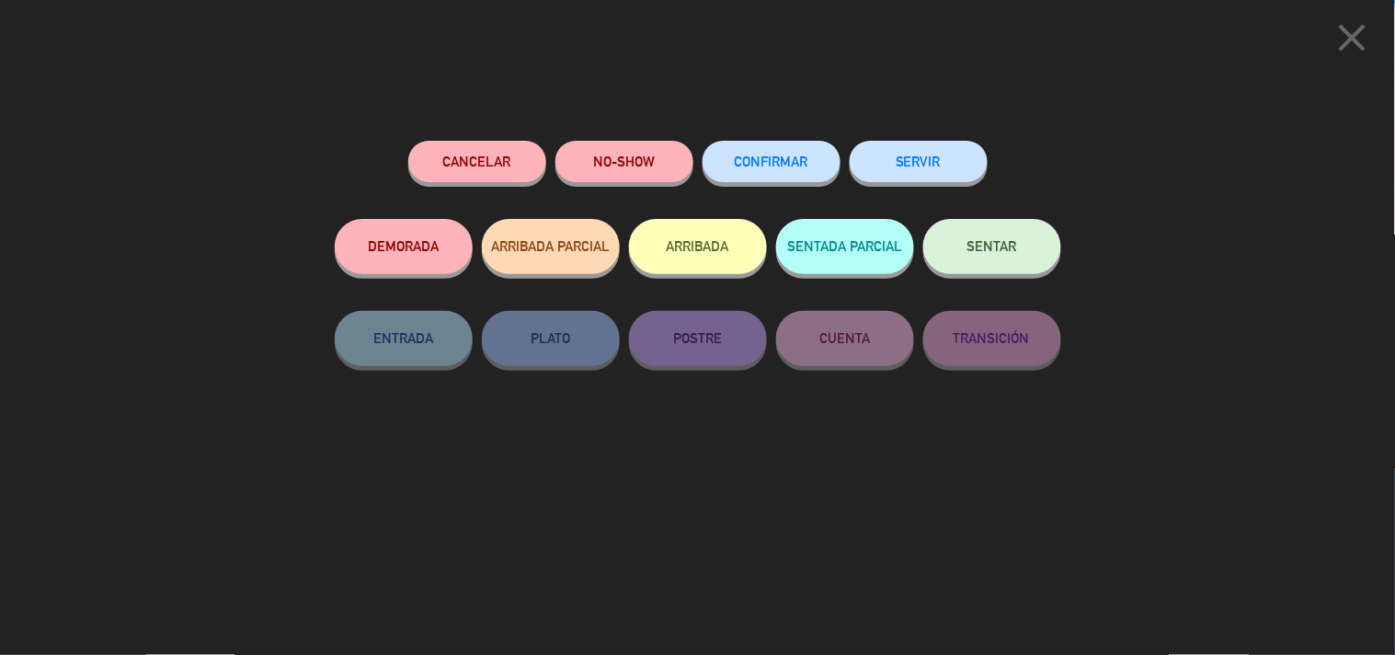
click at [795, 163] on span "CONFIRMAR" at bounding box center [772, 162] width 74 height 16
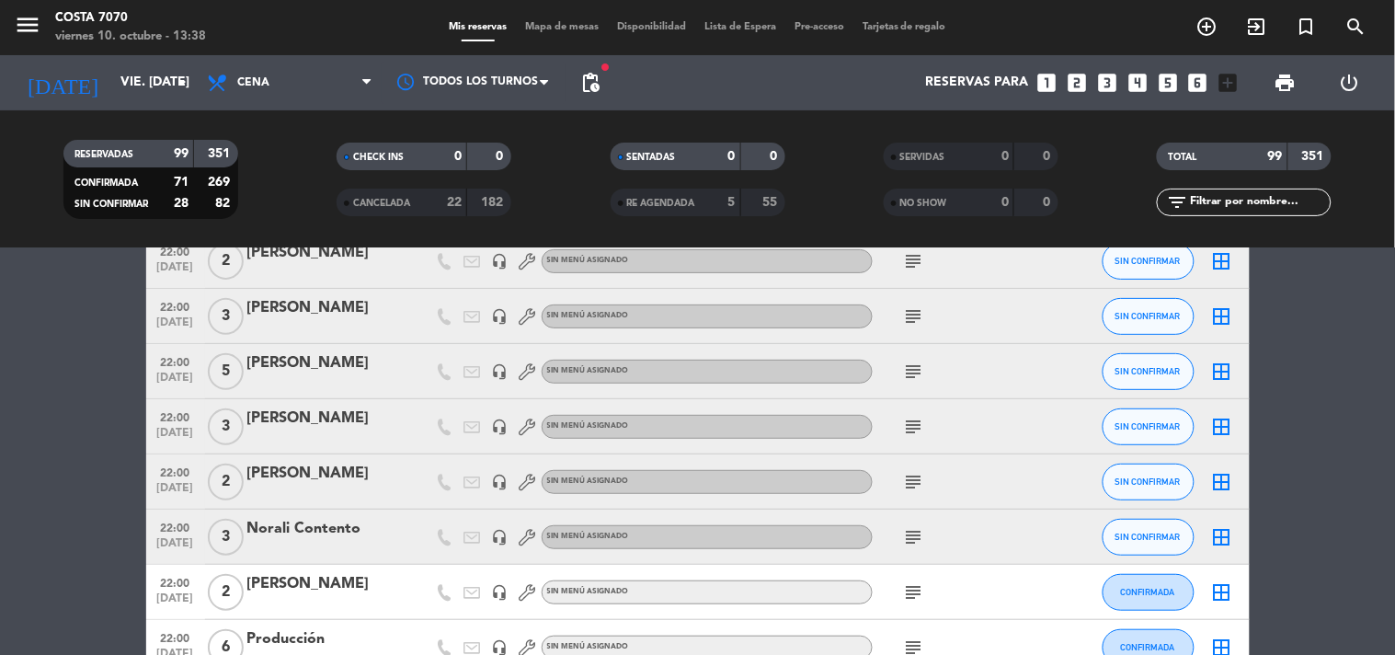
scroll to position [1944, 0]
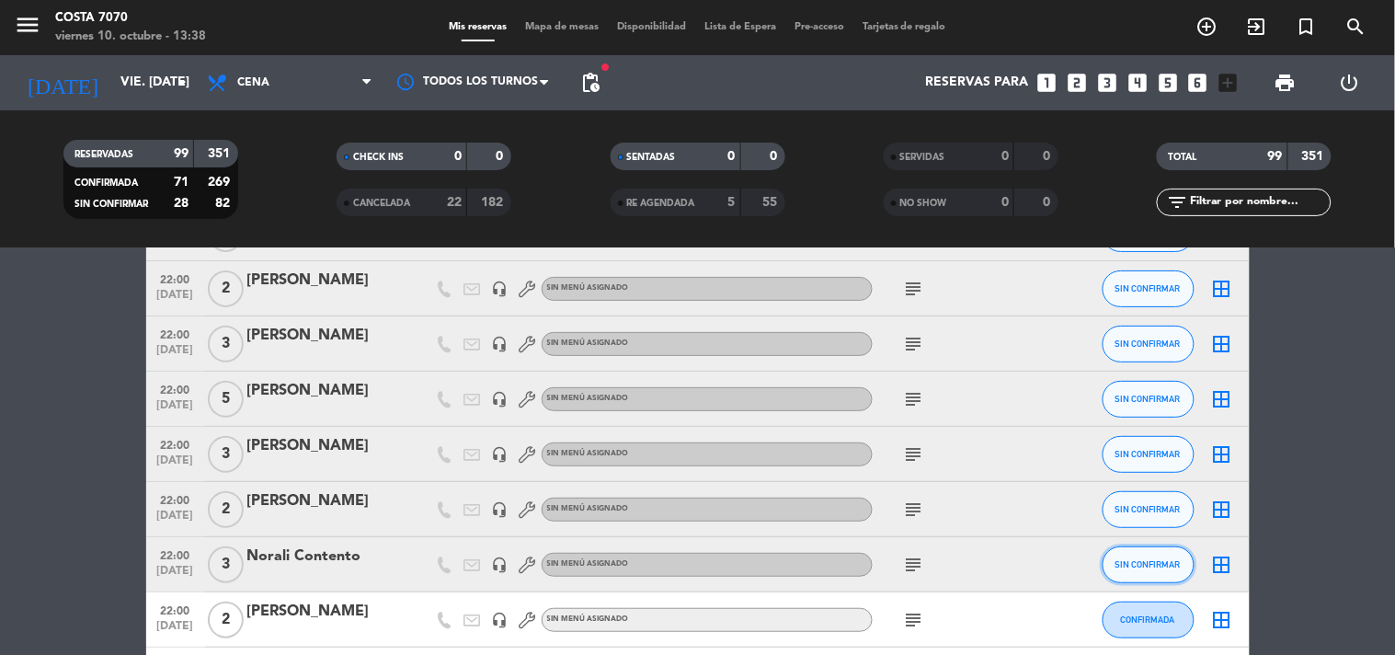
click at [1155, 562] on span "SIN CONFIRMAR" at bounding box center [1147, 564] width 65 height 10
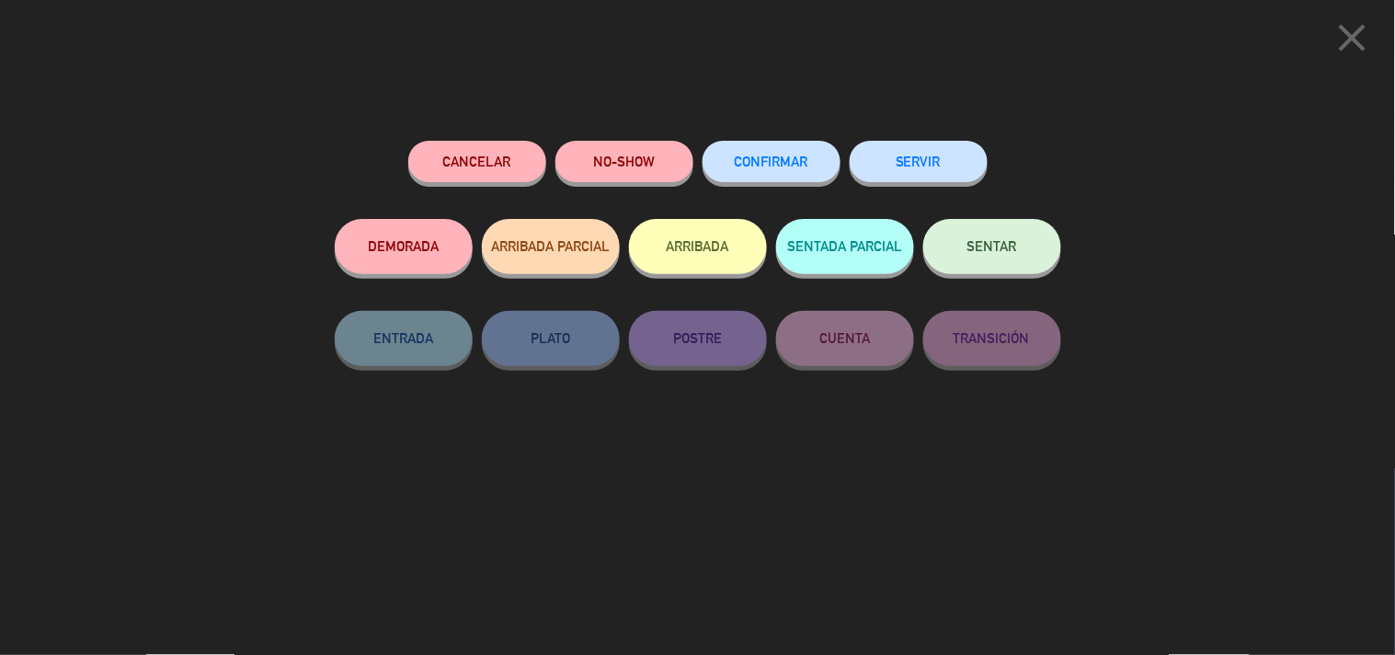
click at [778, 169] on span "CONFIRMAR" at bounding box center [772, 162] width 74 height 16
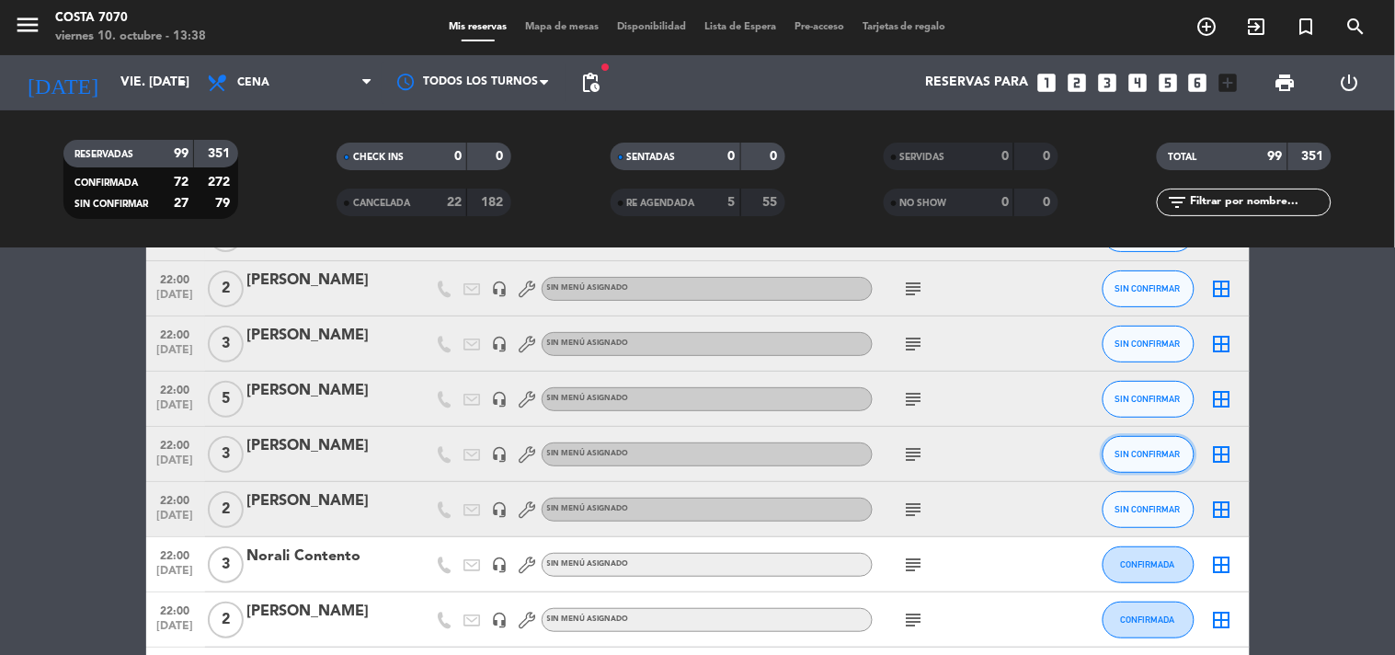
click at [1149, 454] on span "SIN CONFIRMAR" at bounding box center [1147, 454] width 65 height 10
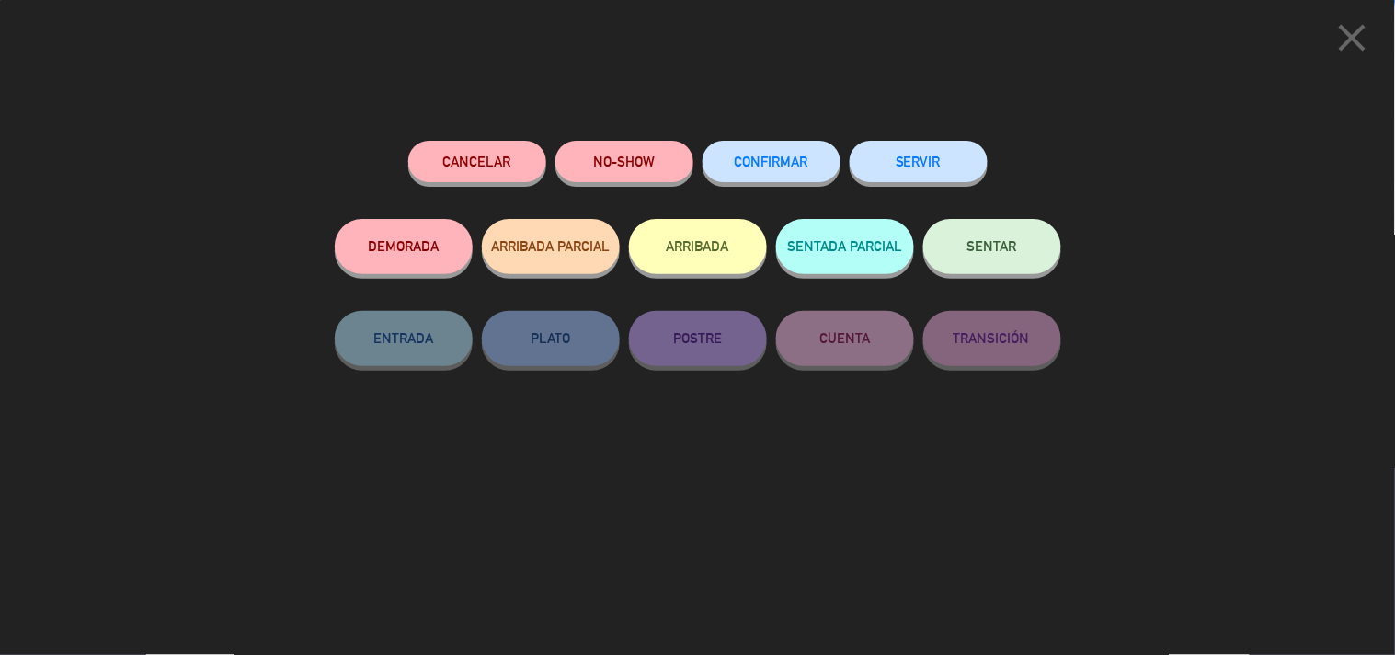
click at [772, 154] on span "CONFIRMAR" at bounding box center [772, 162] width 74 height 16
click at [800, 177] on button "CONFIRMAR" at bounding box center [772, 161] width 138 height 41
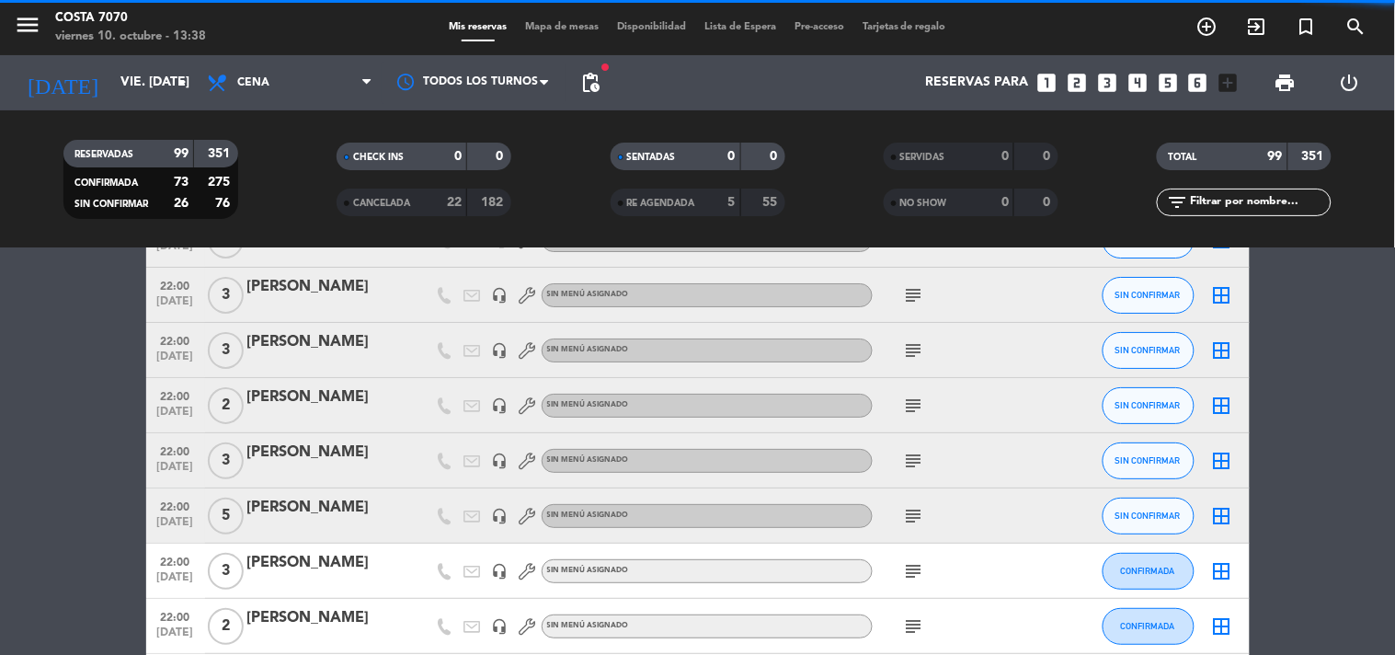
scroll to position [1800, 0]
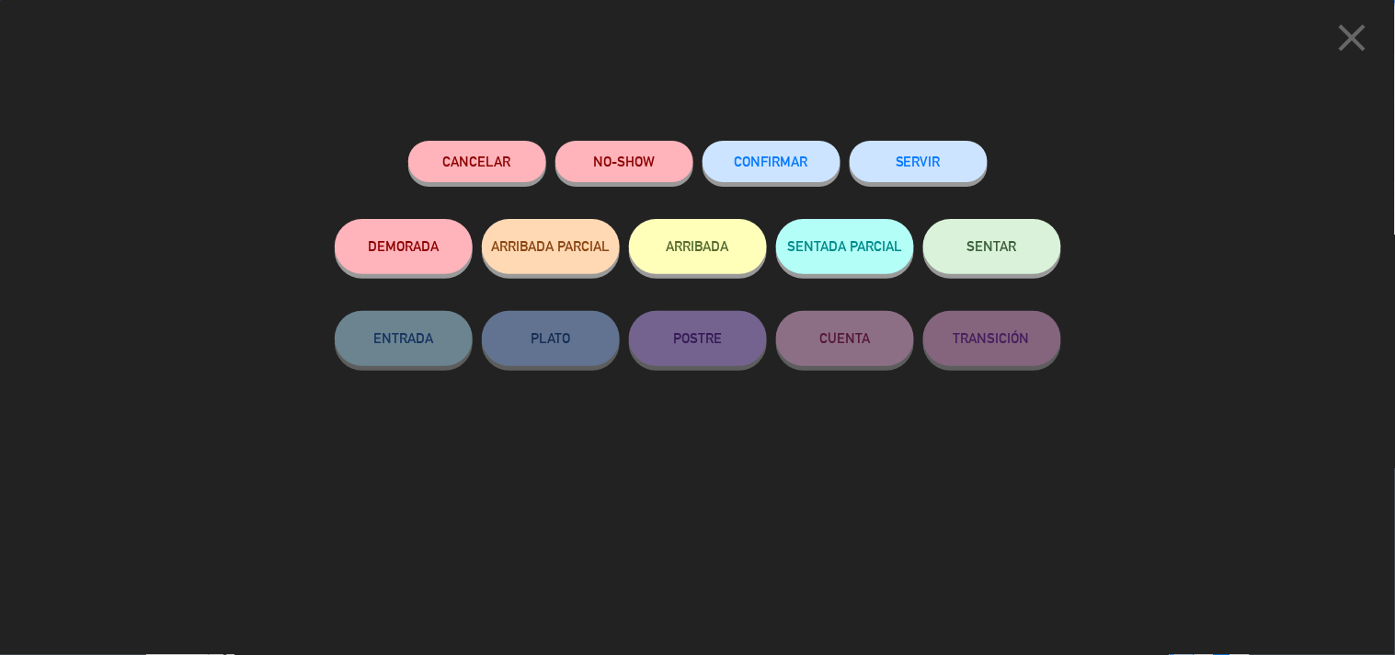
click at [793, 176] on button "CONFIRMAR" at bounding box center [772, 161] width 138 height 41
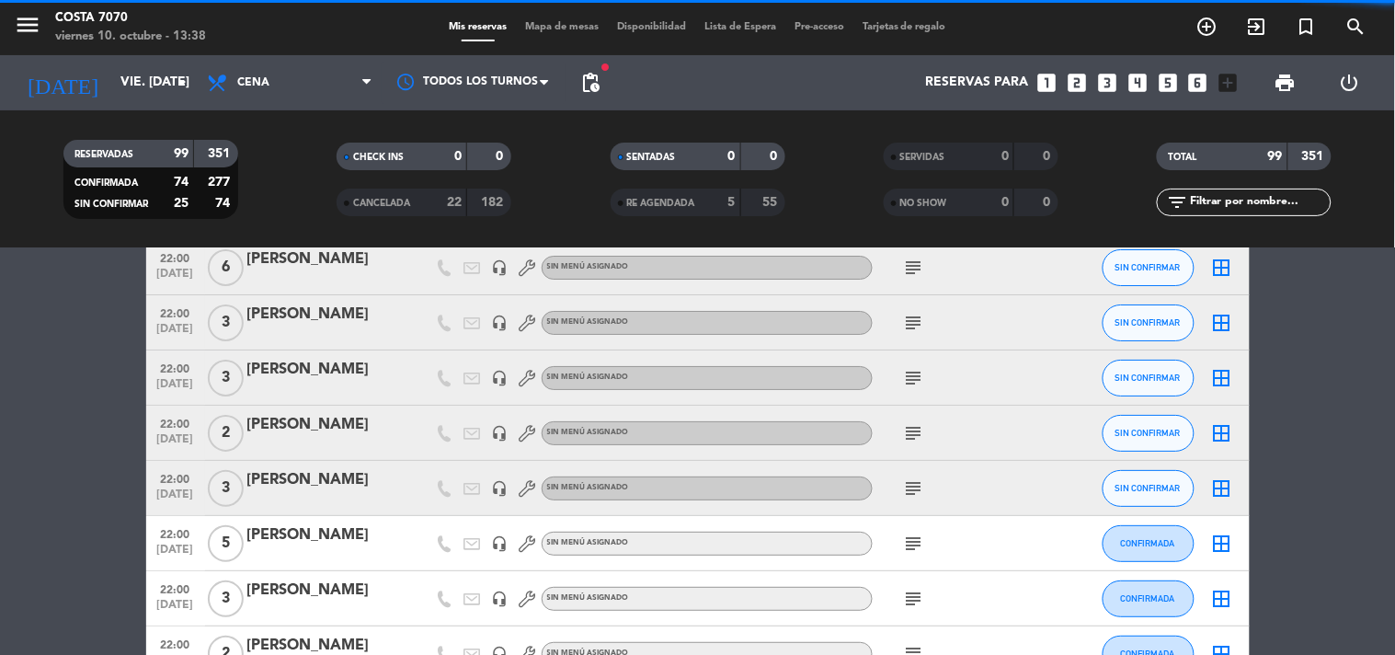
scroll to position [1687, 0]
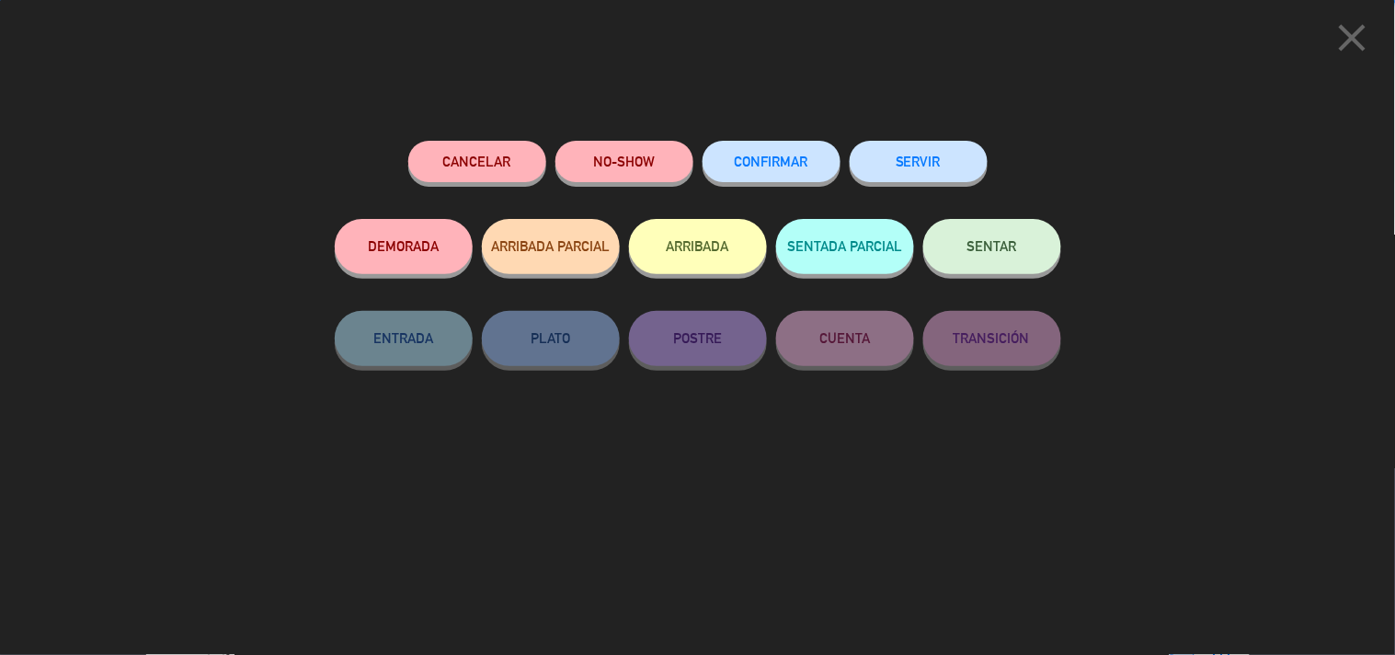
click at [797, 177] on button "CONFIRMAR" at bounding box center [772, 161] width 138 height 41
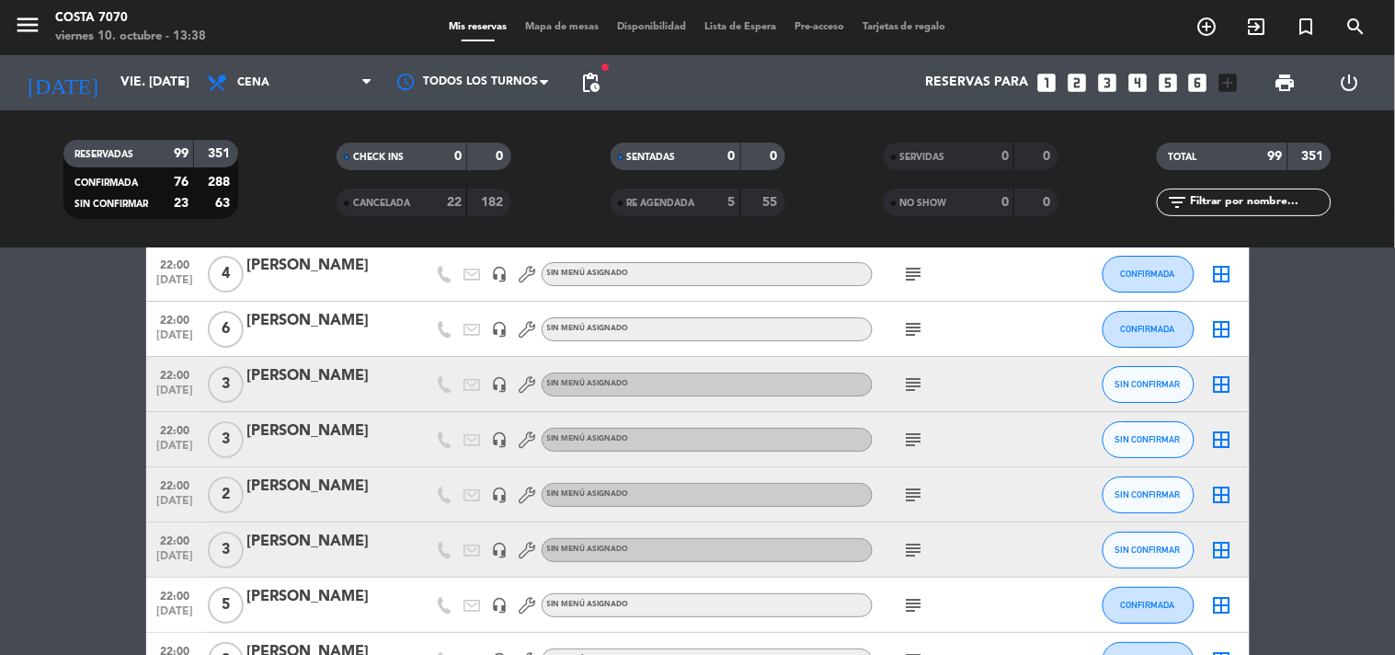
scroll to position [1740, 0]
click at [1157, 396] on button "SIN CONFIRMAR" at bounding box center [1149, 382] width 92 height 37
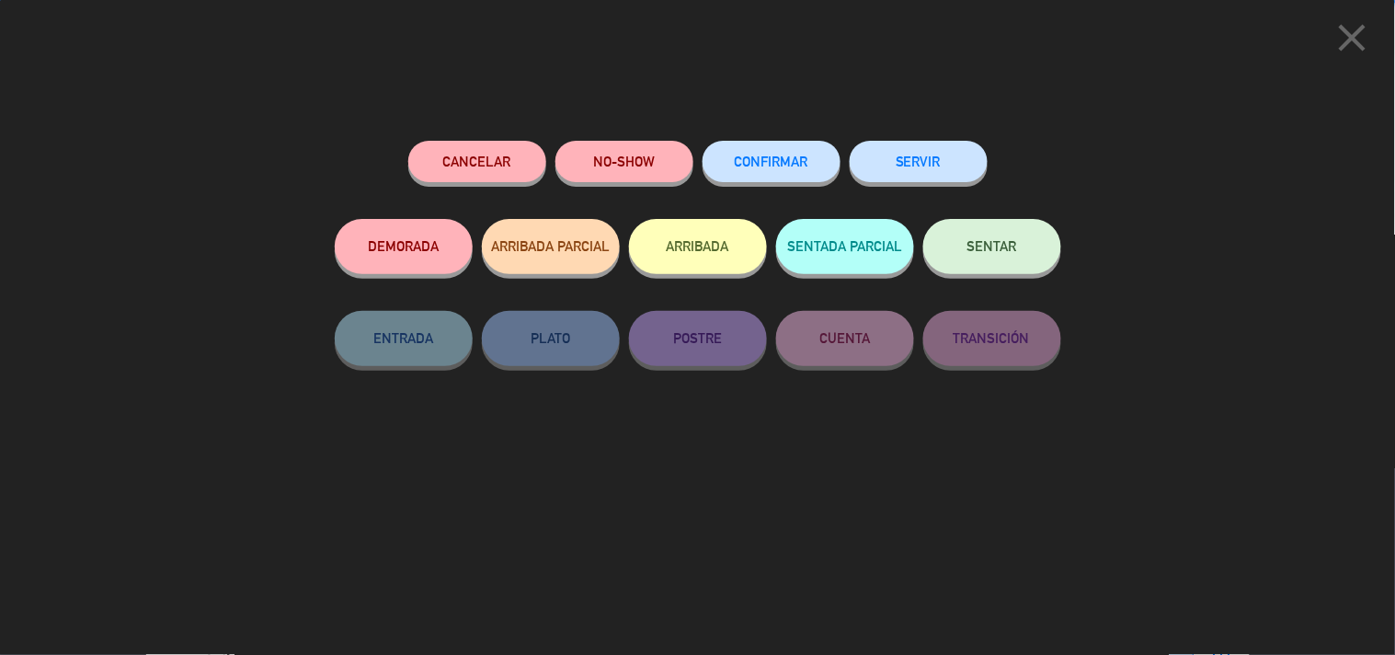
click at [775, 160] on span "CONFIRMAR" at bounding box center [772, 162] width 74 height 16
click at [794, 166] on span "CONFIRMAR" at bounding box center [772, 162] width 74 height 16
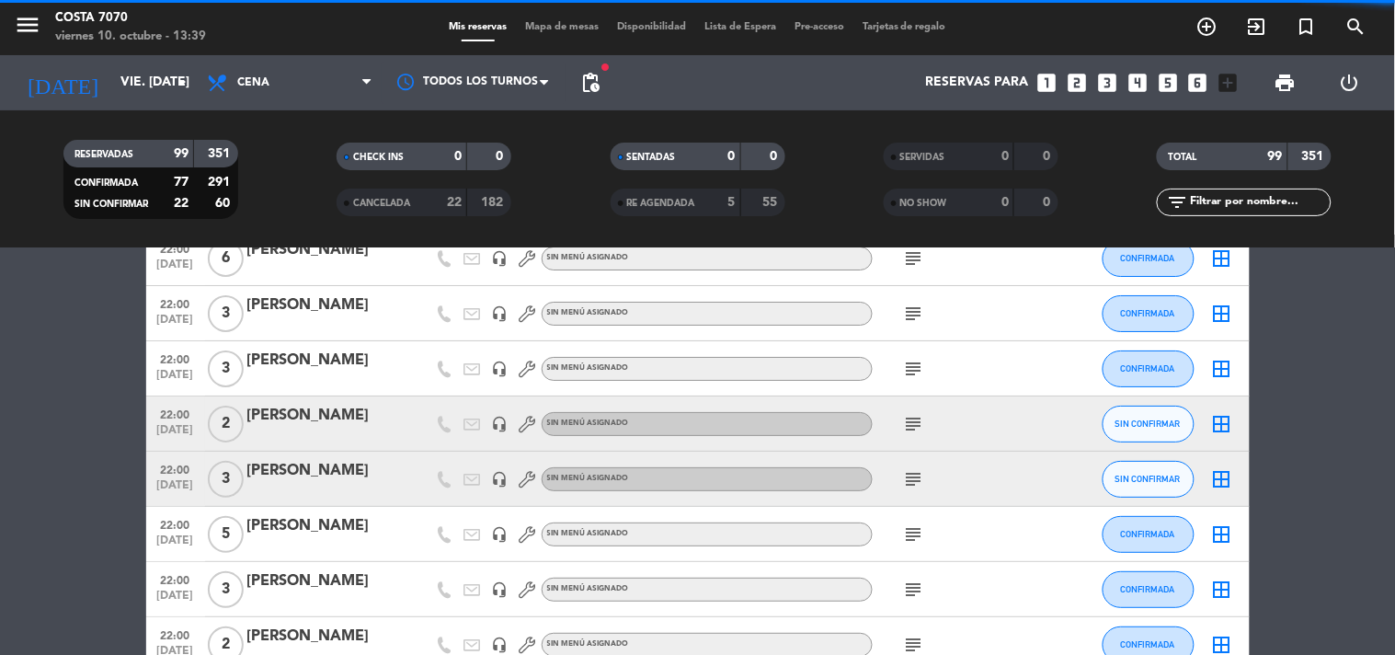
scroll to position [1821, 0]
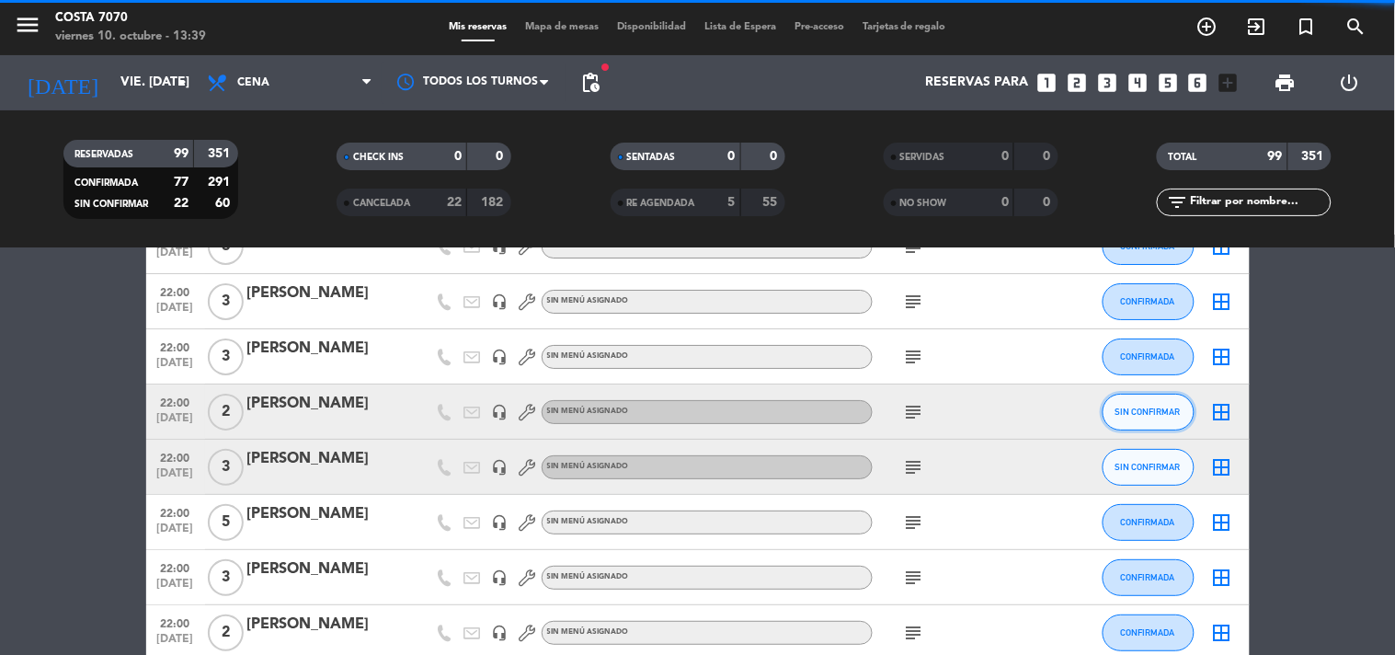
click at [1151, 415] on span "SIN CONFIRMAR" at bounding box center [1147, 411] width 65 height 10
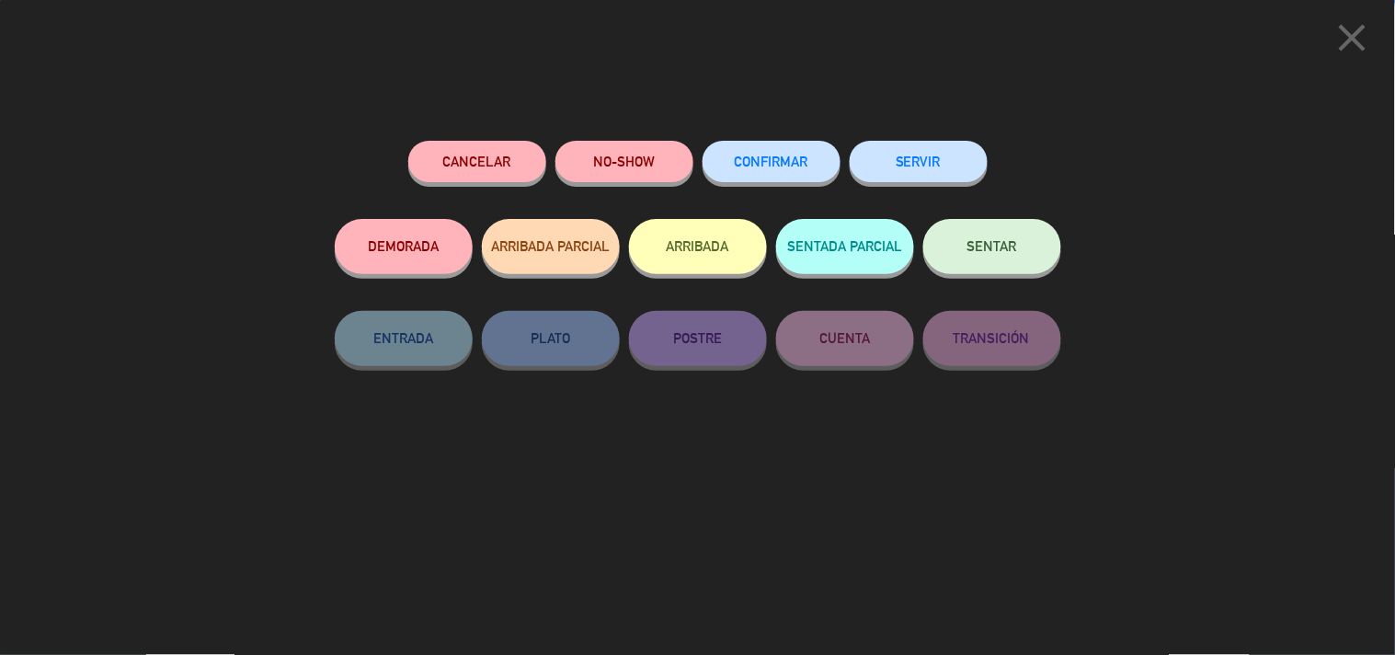
click at [796, 169] on span "CONFIRMAR" at bounding box center [772, 162] width 74 height 16
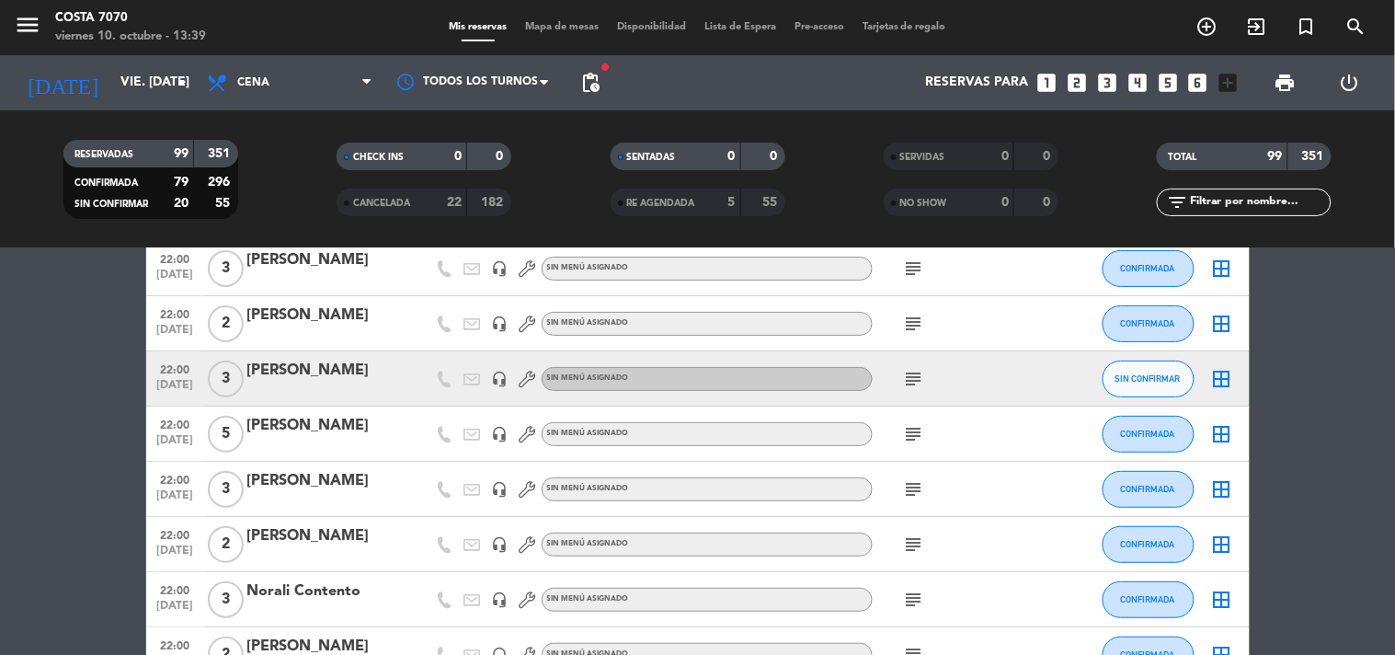
scroll to position [1906, 0]
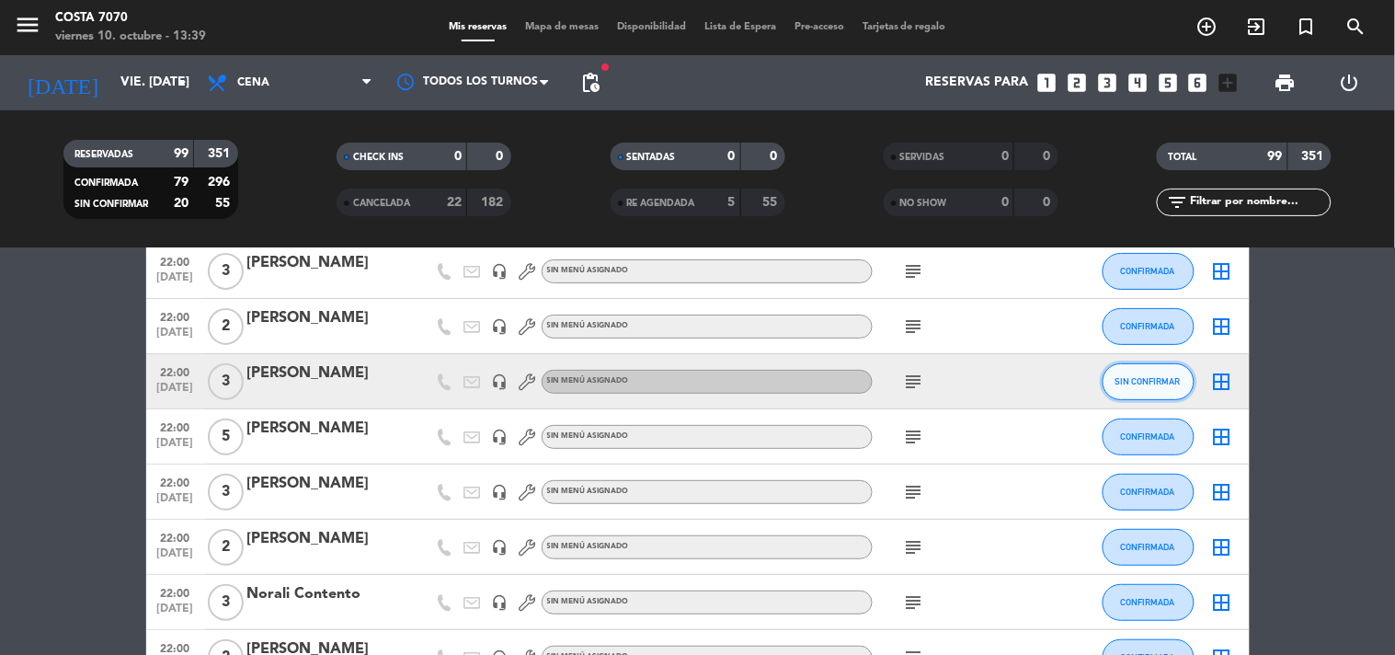
click at [1149, 380] on span "SIN CONFIRMAR" at bounding box center [1147, 381] width 65 height 10
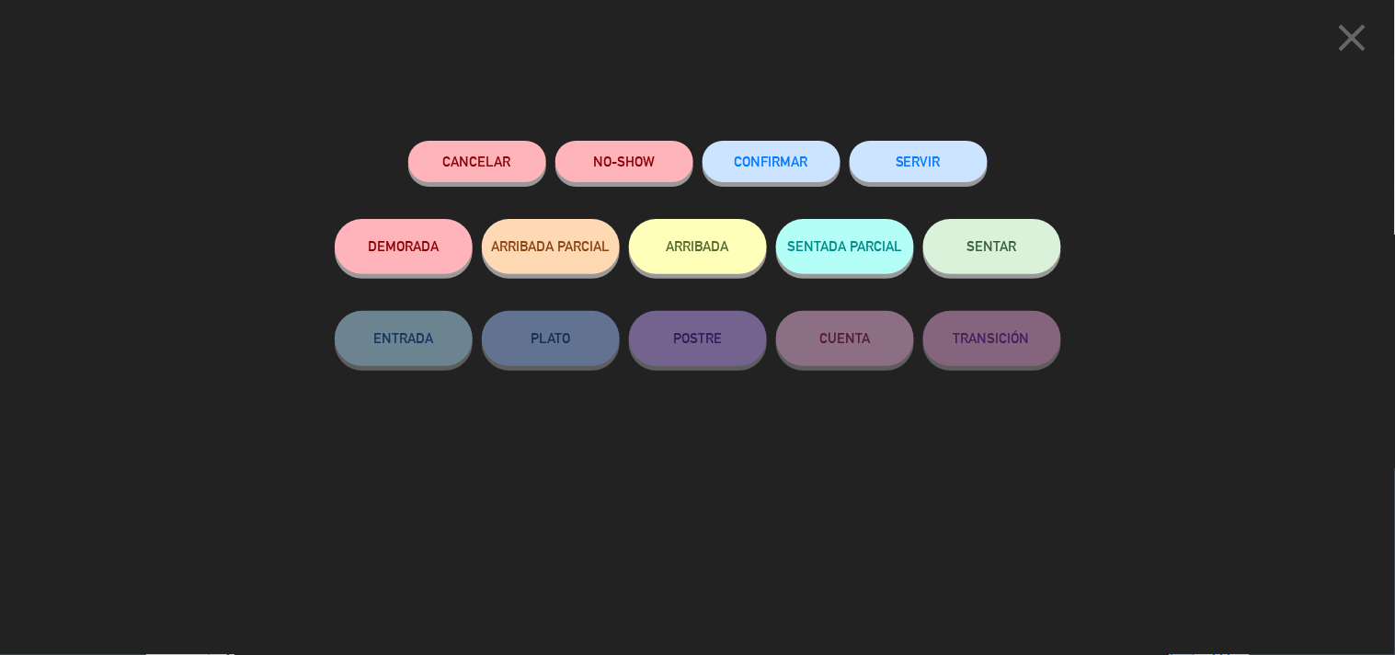
click at [797, 162] on span "CONFIRMAR" at bounding box center [772, 162] width 74 height 16
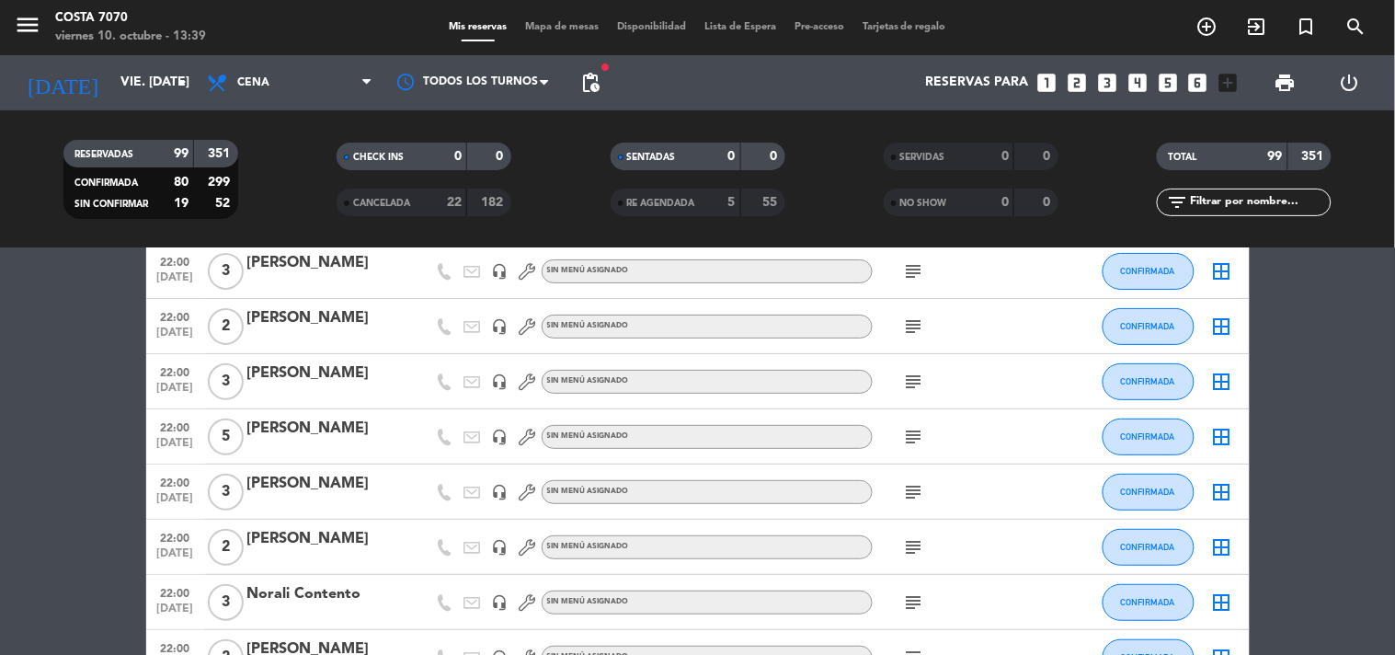
scroll to position [1804, 0]
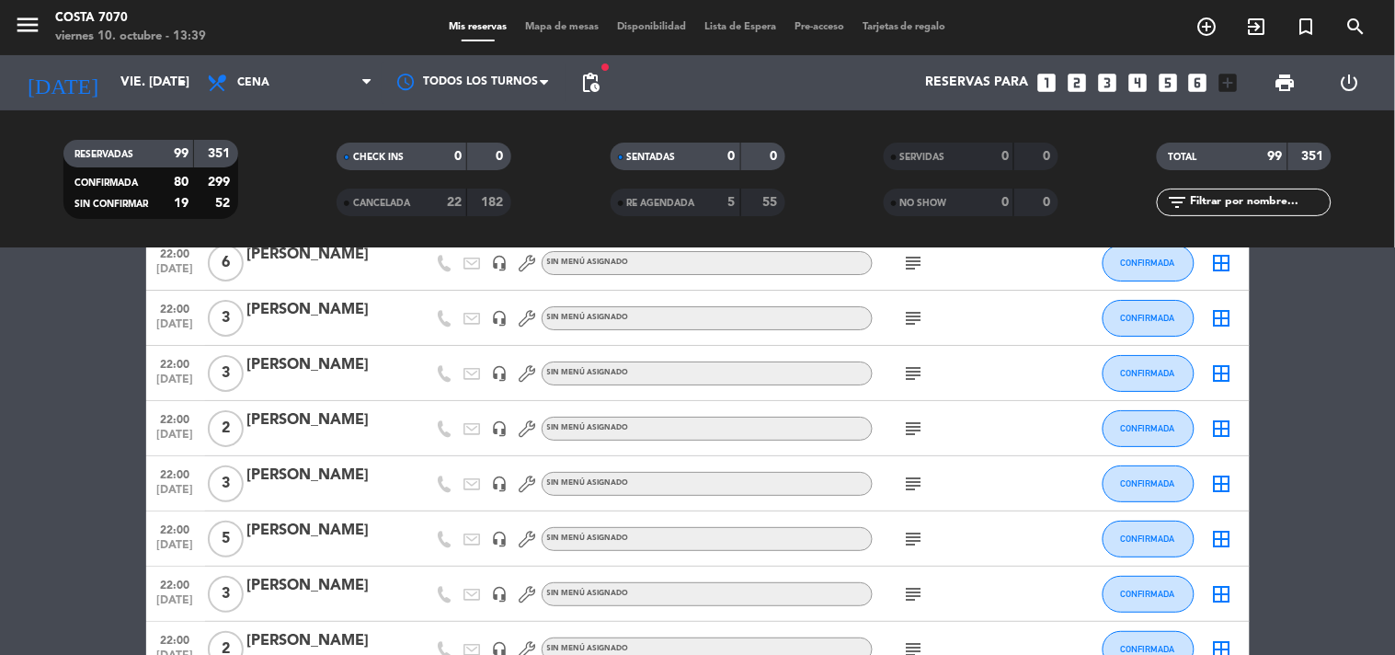
click at [1280, 190] on div "filter_list" at bounding box center [1244, 203] width 175 height 28
click at [1274, 202] on input "text" at bounding box center [1259, 202] width 143 height 20
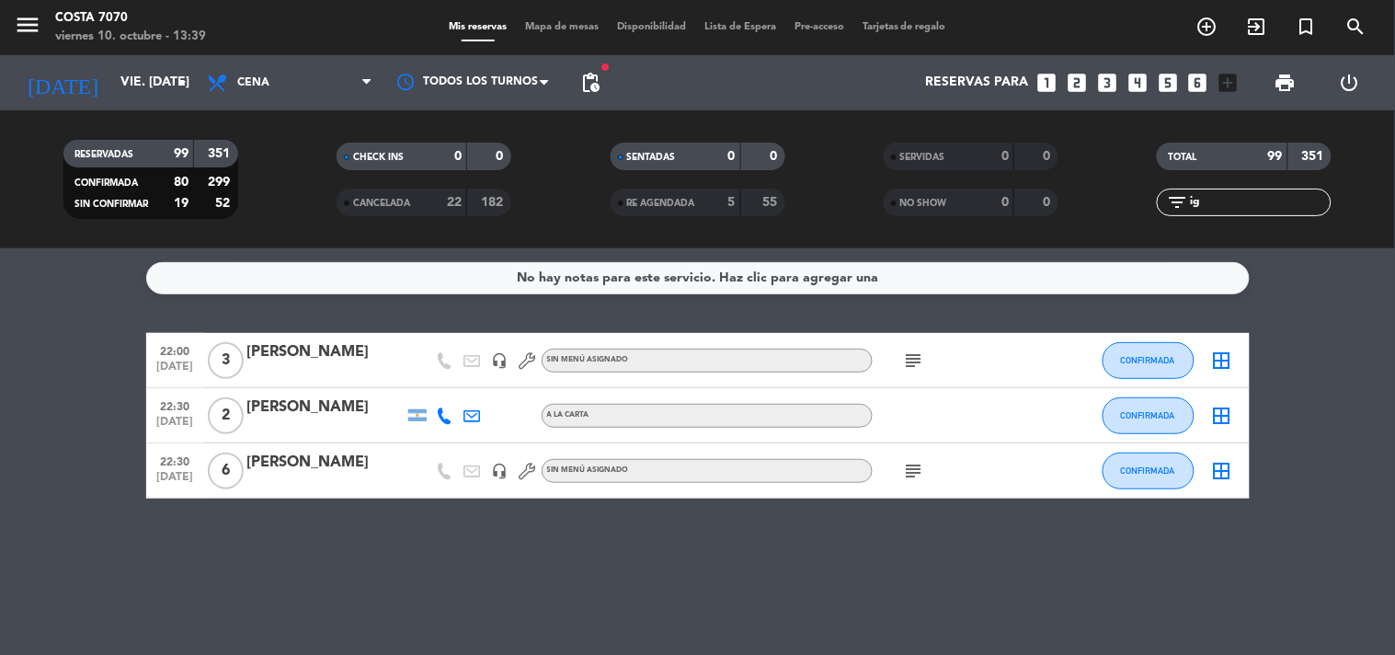
scroll to position [0, 0]
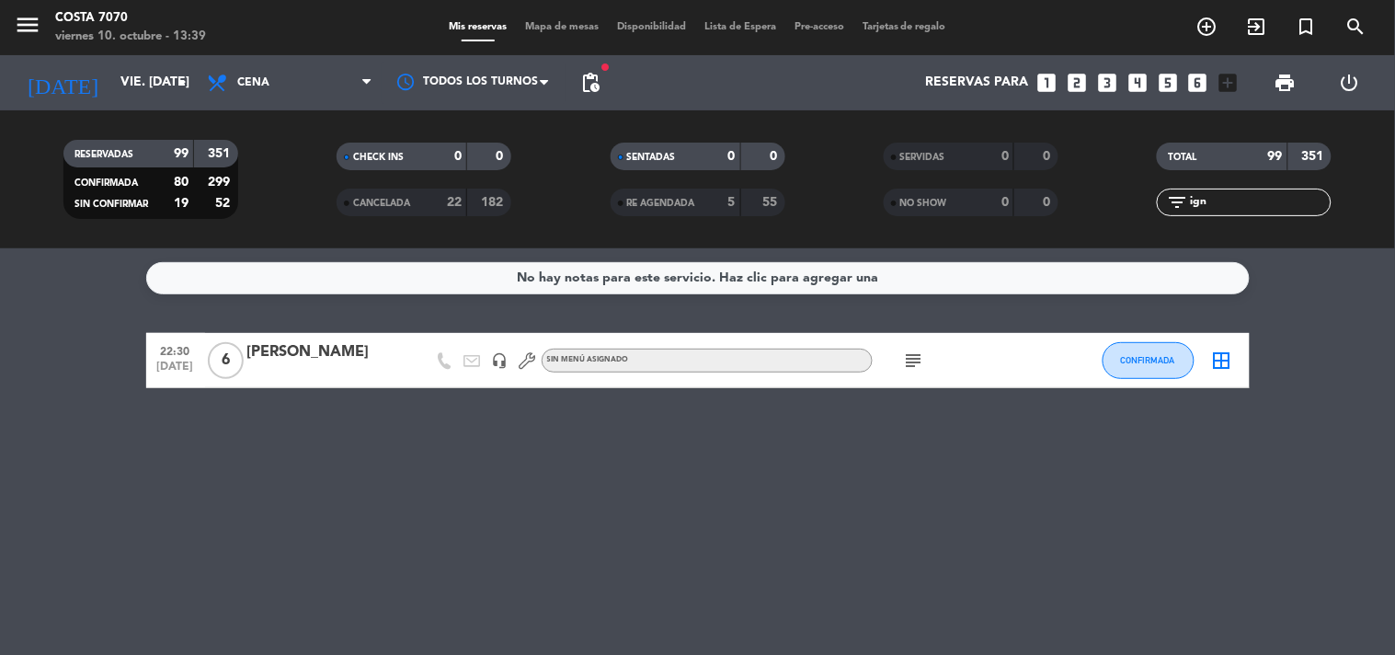
type input "ign"
click at [269, 354] on div "[PERSON_NAME]" at bounding box center [325, 352] width 156 height 24
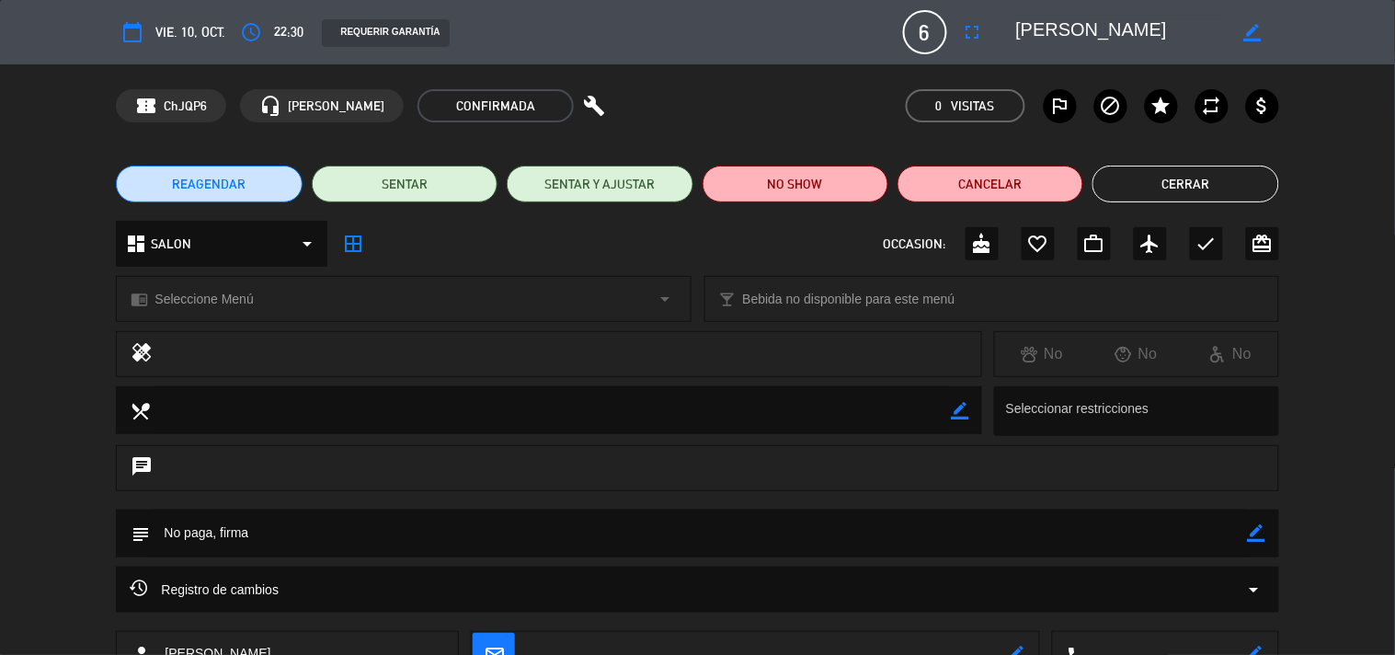
click at [1256, 534] on icon "border_color" at bounding box center [1256, 532] width 17 height 17
click at [1248, 534] on icon at bounding box center [1256, 532] width 17 height 17
click at [1189, 535] on textarea at bounding box center [698, 532] width 1097 height 47
click at [1249, 534] on icon "border_color" at bounding box center [1256, 532] width 17 height 17
click at [1221, 531] on textarea at bounding box center [698, 532] width 1097 height 47
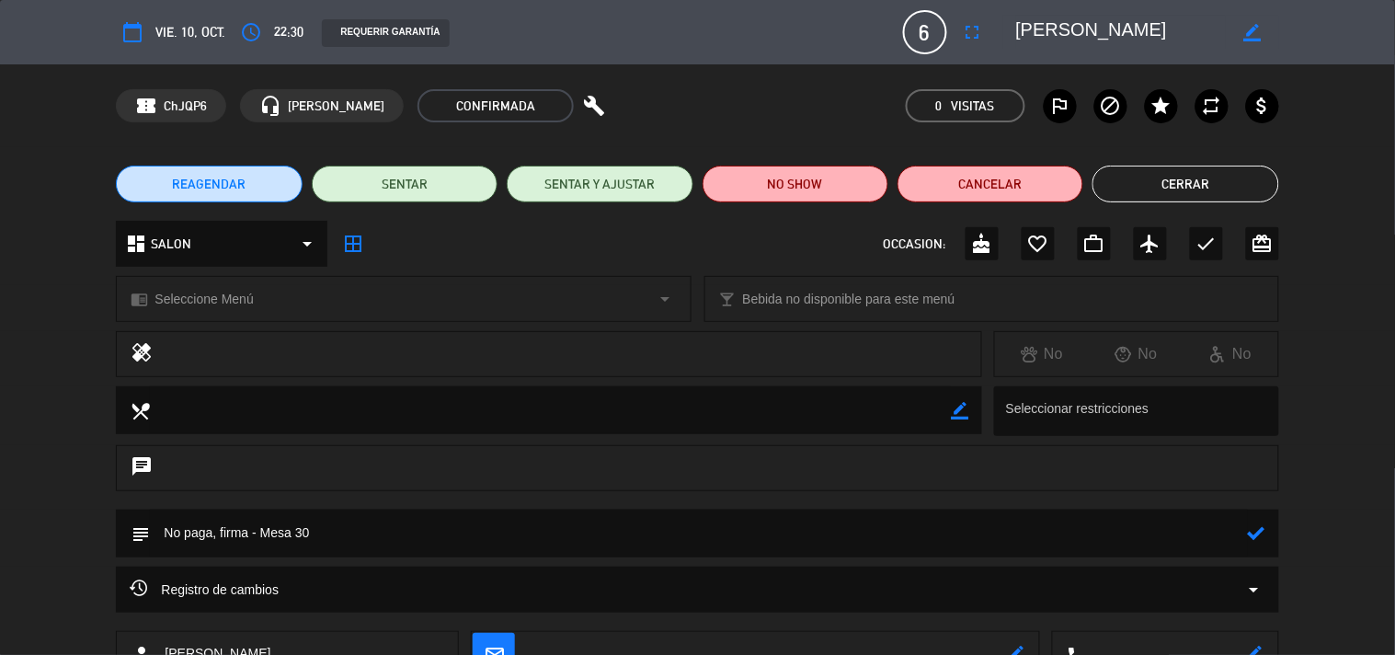
type textarea "No paga, firma - Mesa 30"
click at [1257, 534] on icon at bounding box center [1256, 532] width 17 height 17
click at [1211, 185] on button "Cerrar" at bounding box center [1185, 184] width 186 height 37
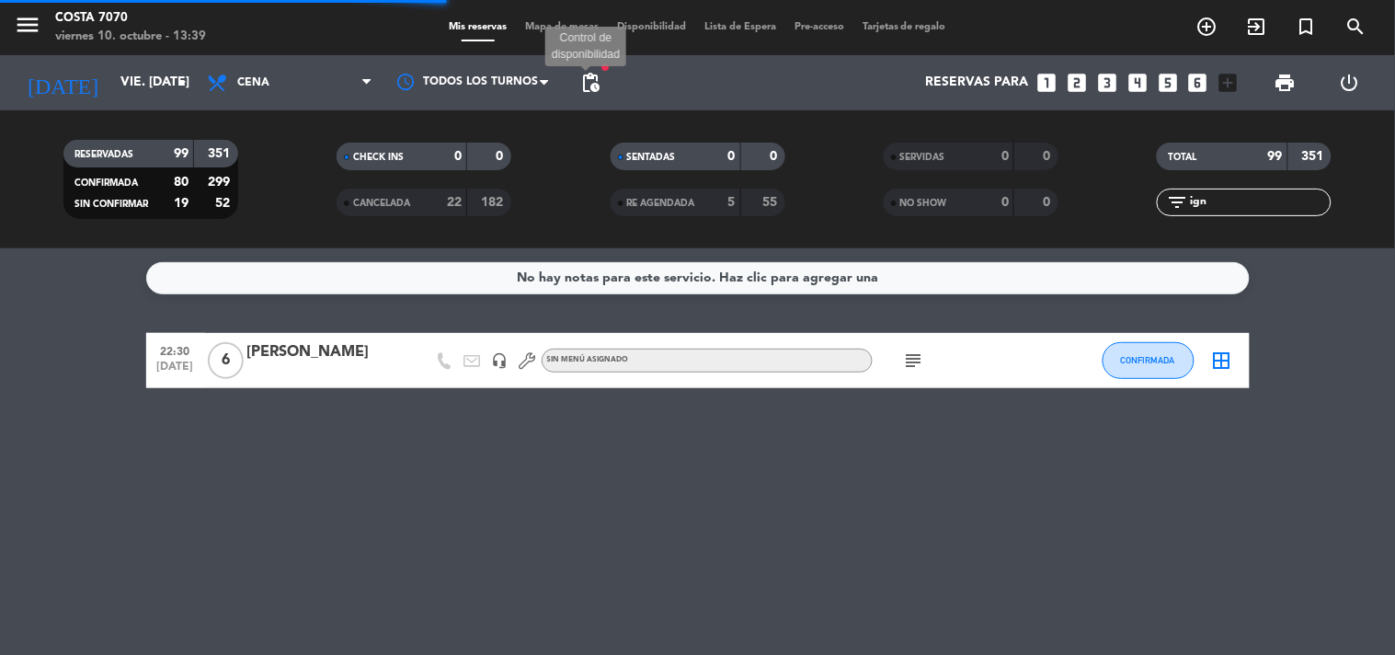
click at [584, 86] on span "pending_actions" at bounding box center [590, 83] width 22 height 22
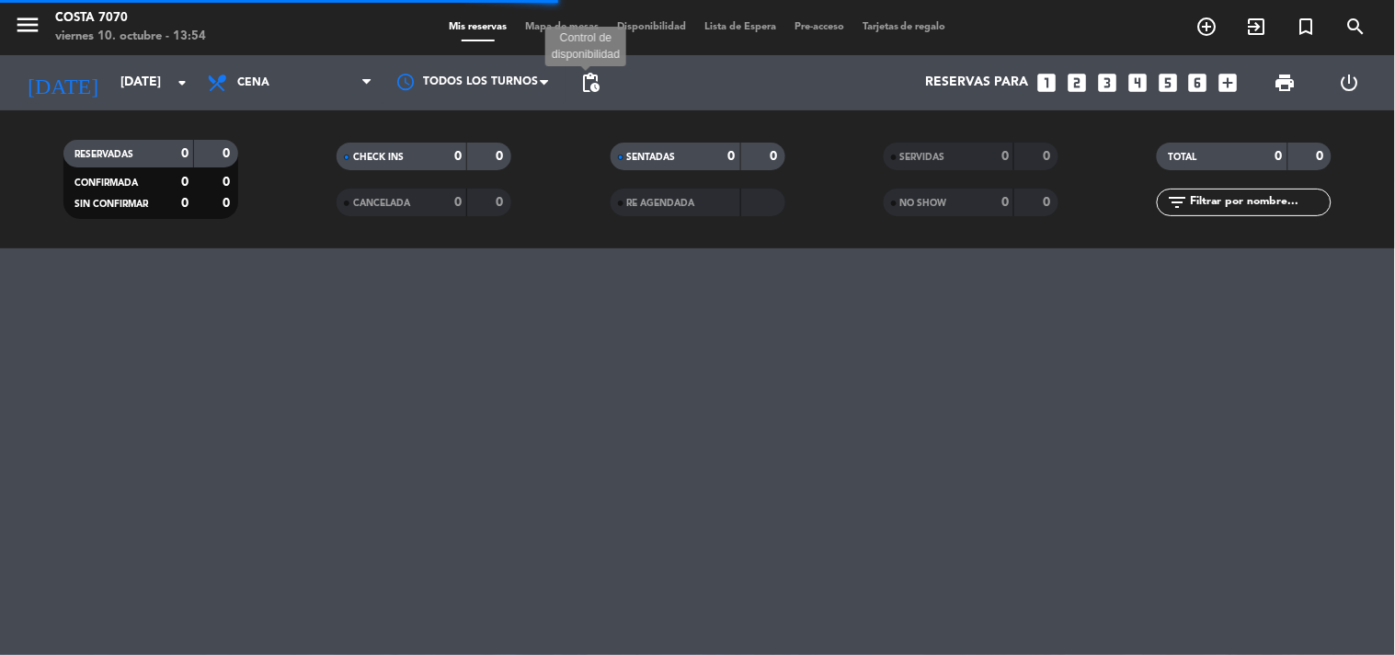
click at [585, 77] on span "pending_actions" at bounding box center [590, 83] width 22 height 22
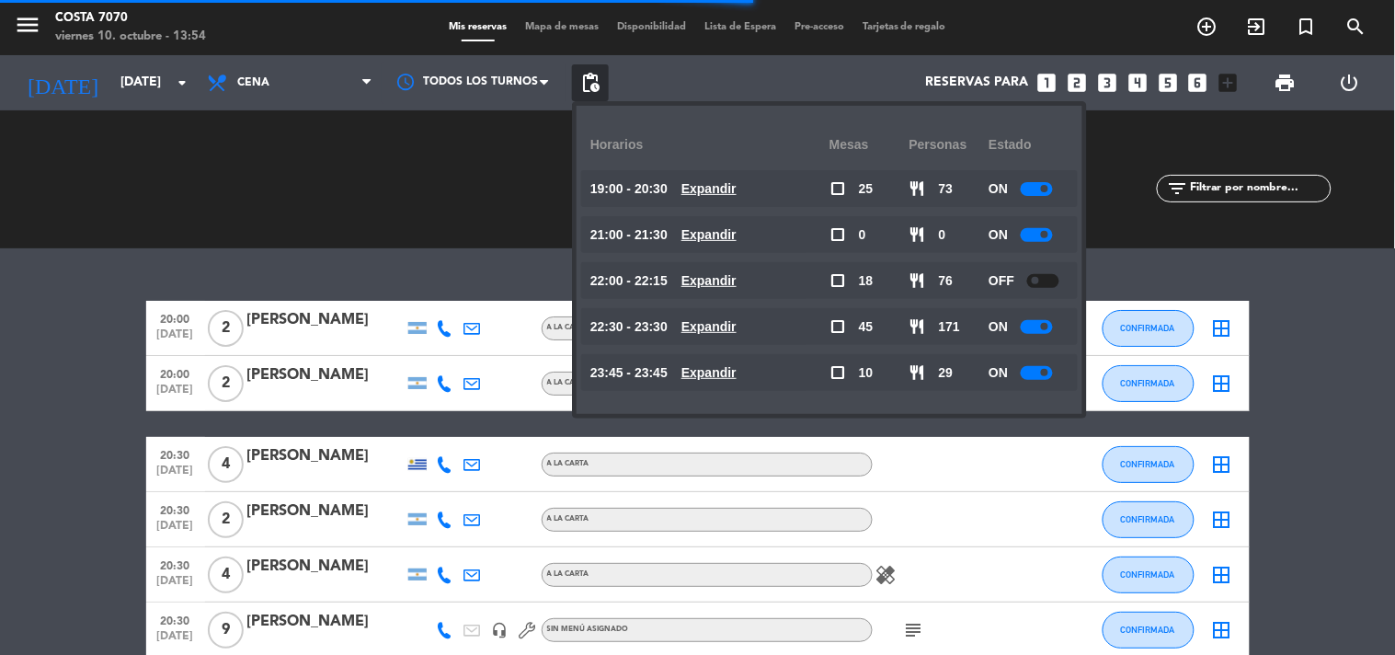
click at [585, 77] on span "pending_actions" at bounding box center [590, 83] width 22 height 22
